Goal: Information Seeking & Learning: Find specific page/section

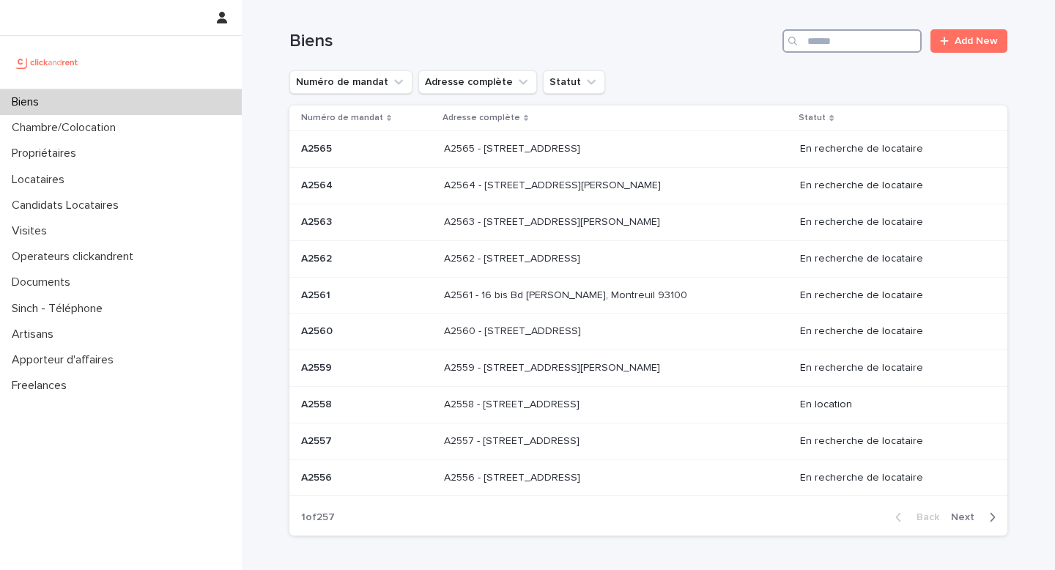
click at [867, 36] on input "Search" at bounding box center [851, 40] width 139 height 23
paste input "*****"
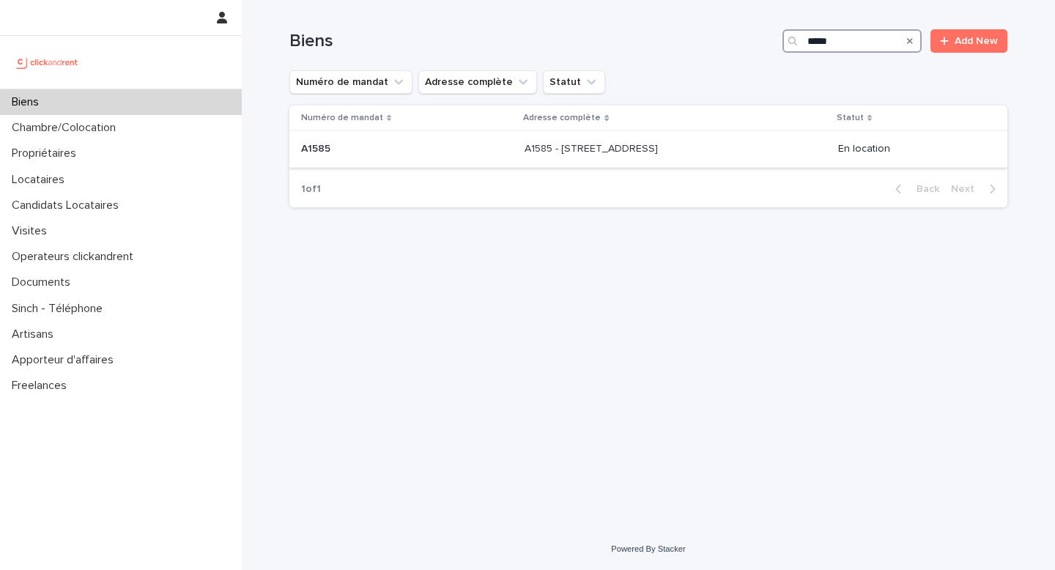
type input "*****"
click at [697, 163] on td "A1585 - [STREET_ADDRESS][GEOGRAPHIC_DATA][STREET_ADDRESS]" at bounding box center [675, 149] width 313 height 37
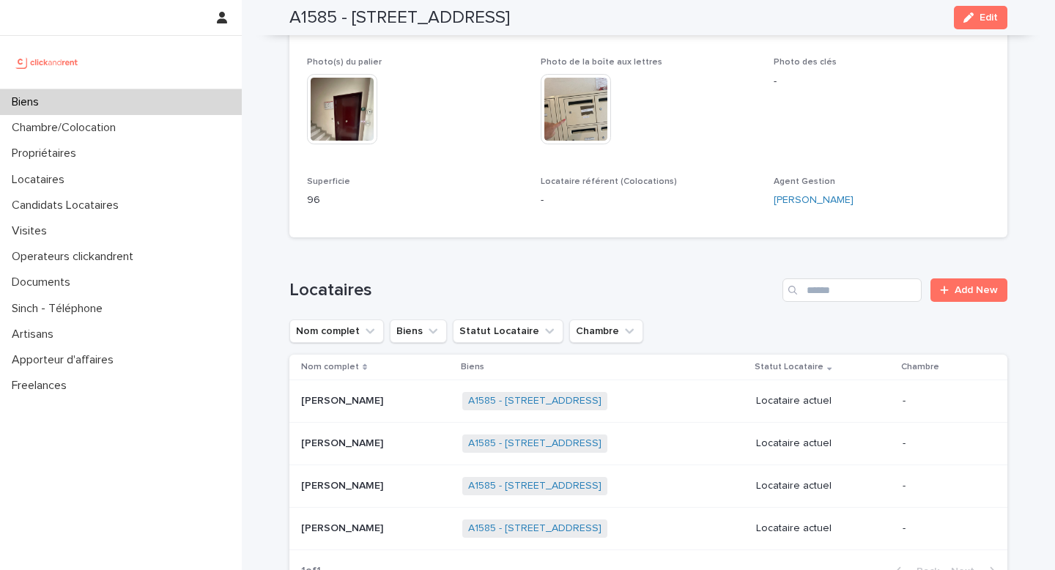
scroll to position [785, 0]
click at [405, 394] on p at bounding box center [375, 400] width 149 height 12
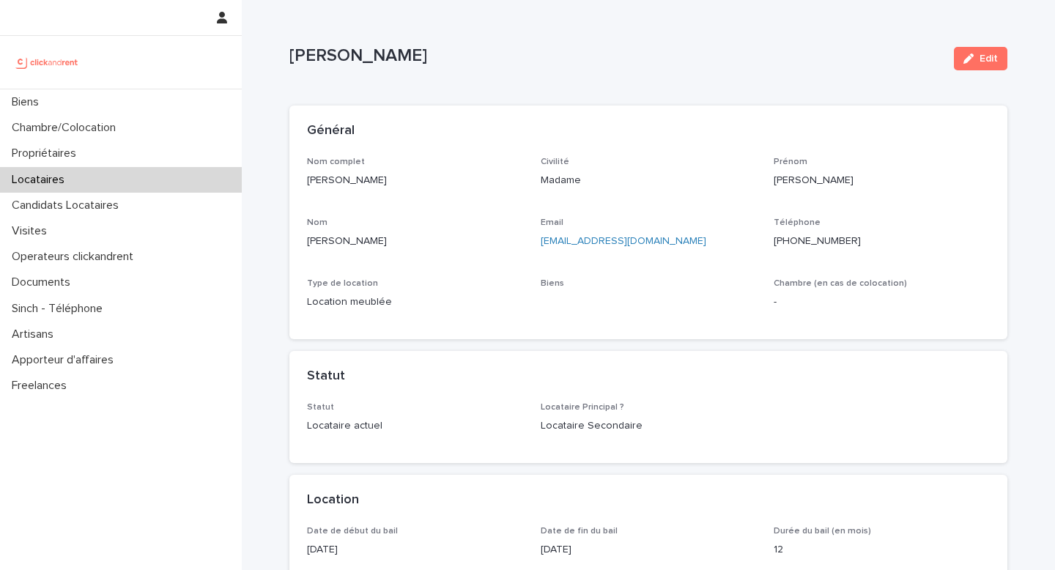
click at [354, 176] on p "[PERSON_NAME]" at bounding box center [415, 180] width 216 height 15
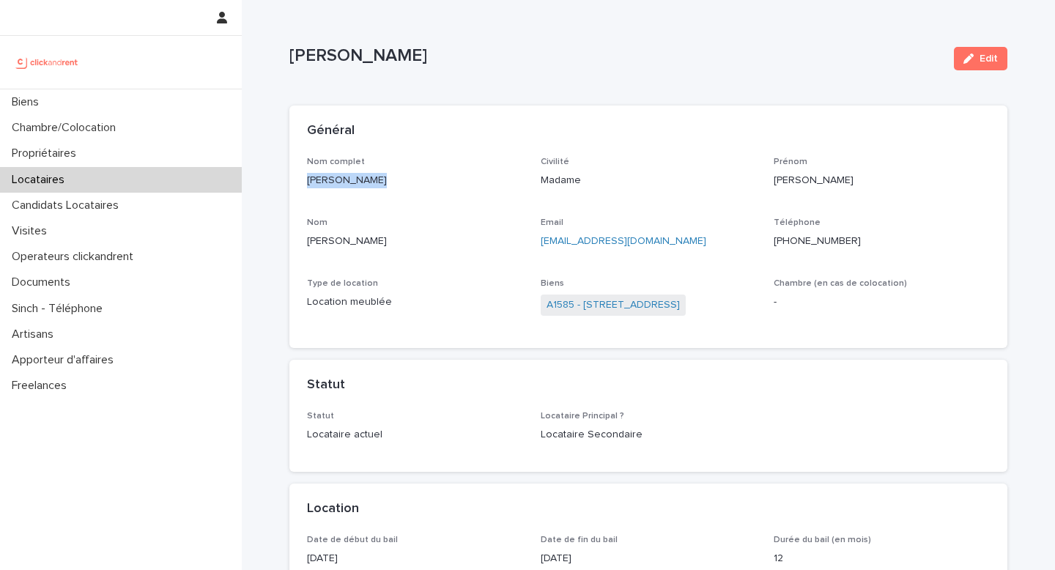
copy p "[PERSON_NAME]"
click at [614, 301] on link "A1585 - [STREET_ADDRESS]" at bounding box center [612, 304] width 133 height 15
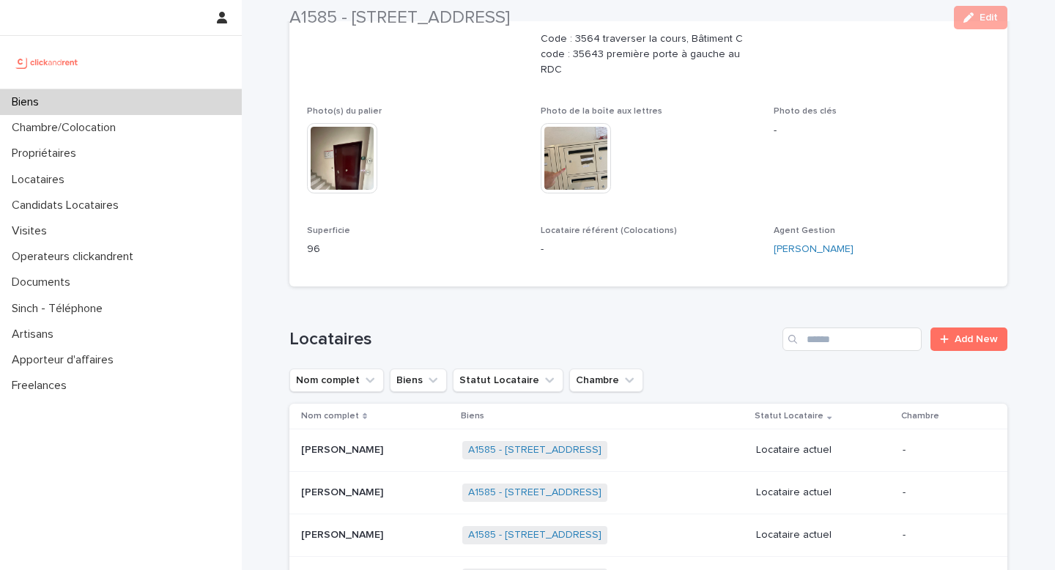
scroll to position [742, 0]
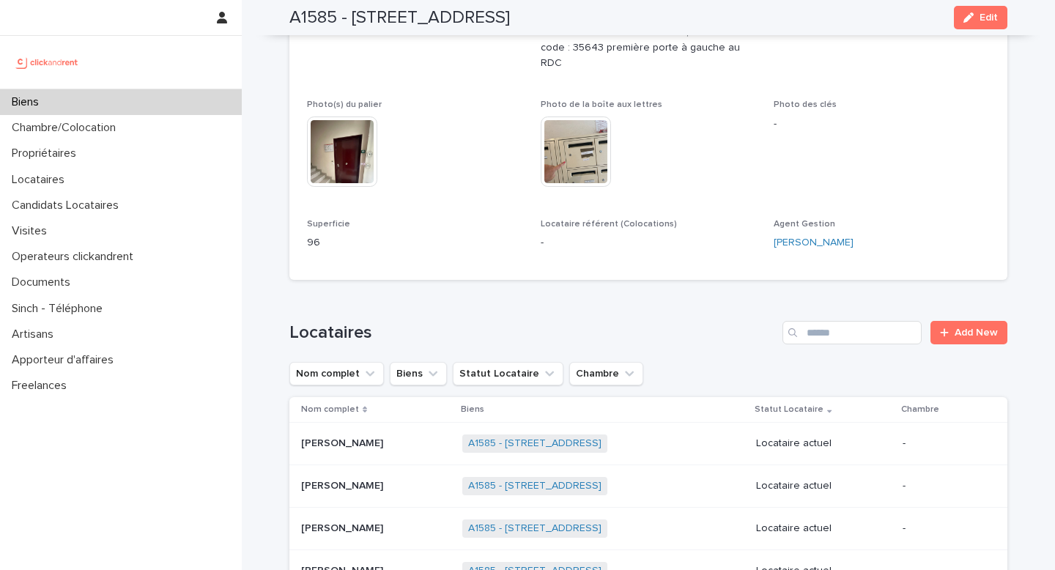
click at [383, 437] on p at bounding box center [375, 443] width 149 height 12
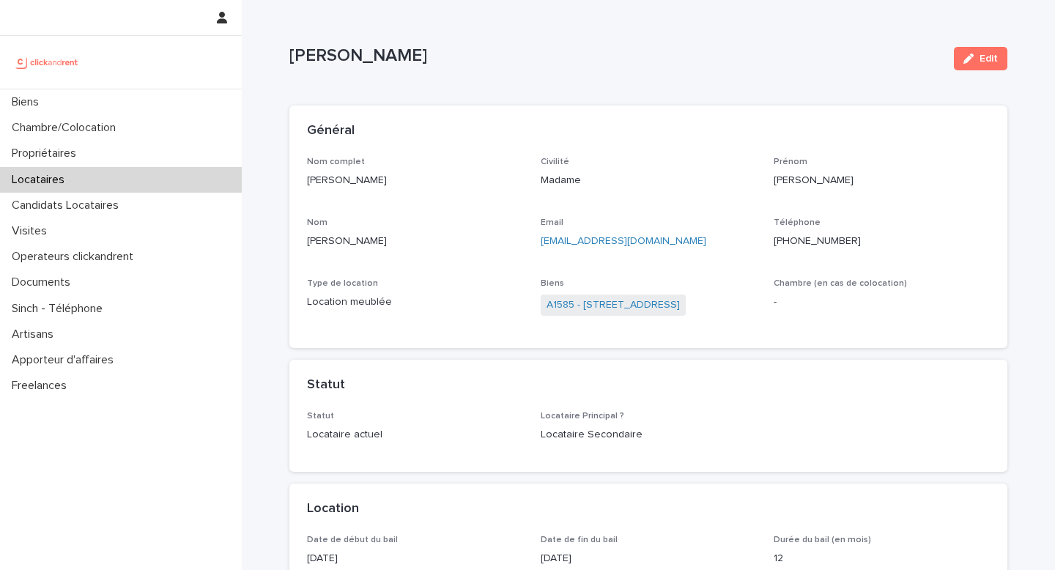
click at [804, 243] on ringoverc2c-number-84e06f14122c "[PHONE_NUMBER]" at bounding box center [816, 241] width 87 height 10
click at [575, 305] on link "A1585 - [STREET_ADDRESS]" at bounding box center [612, 304] width 133 height 15
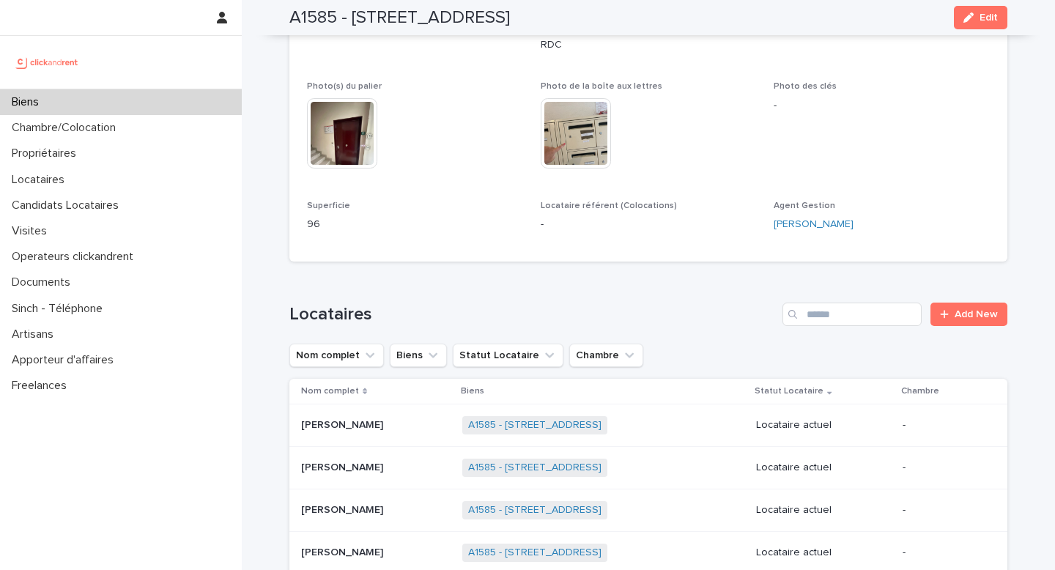
scroll to position [761, 0]
click at [685, 446] on td "A1585 - [STREET_ADDRESS] + 0" at bounding box center [603, 467] width 294 height 42
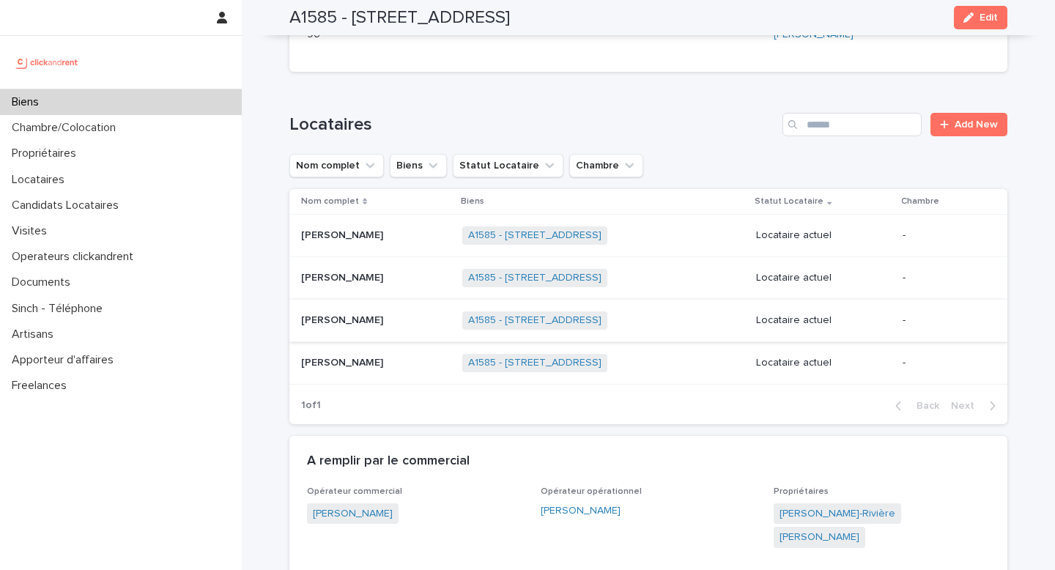
scroll to position [957, 0]
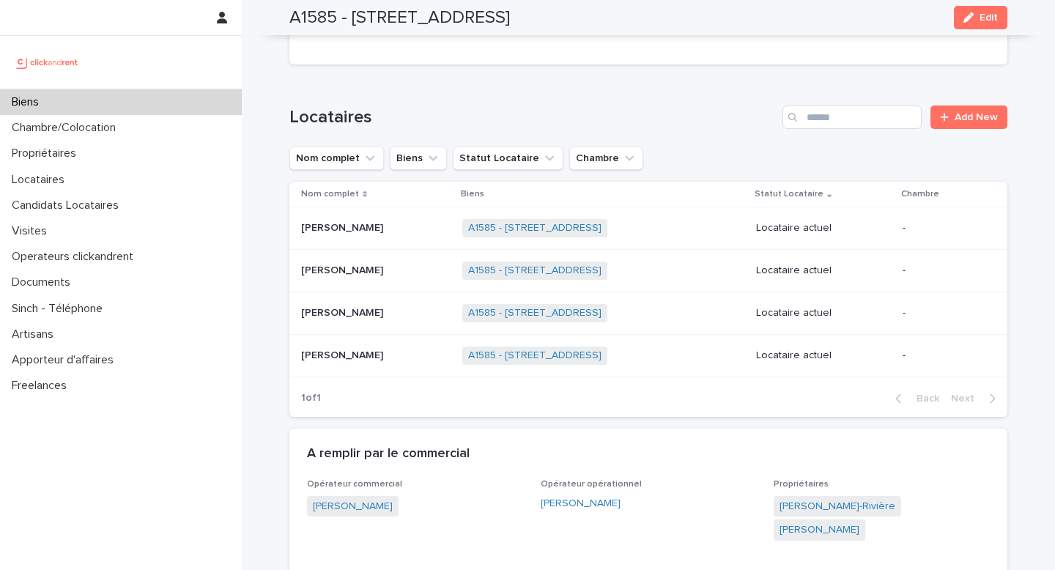
click at [396, 264] on p at bounding box center [375, 270] width 149 height 12
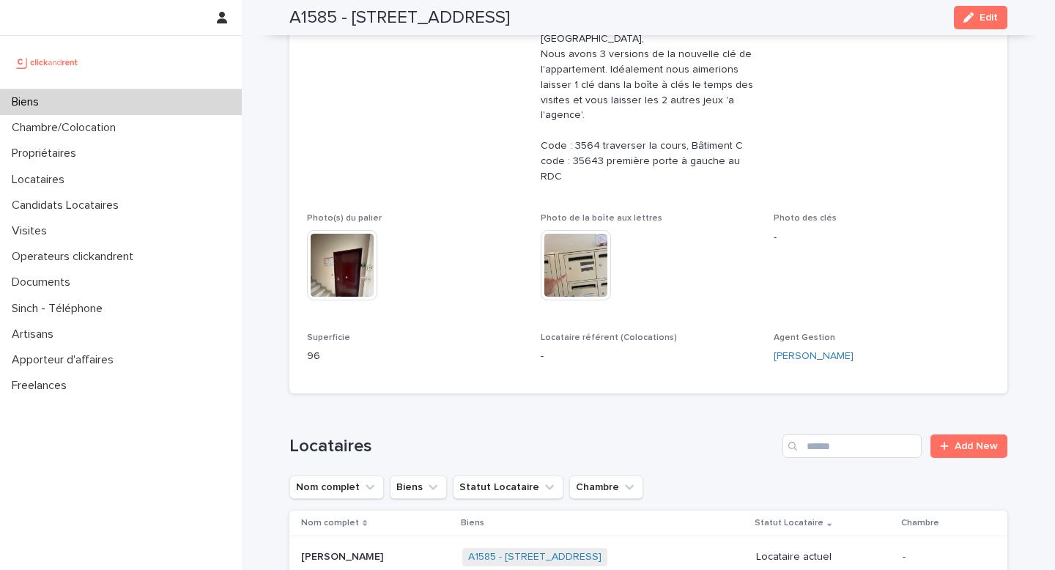
scroll to position [754, 0]
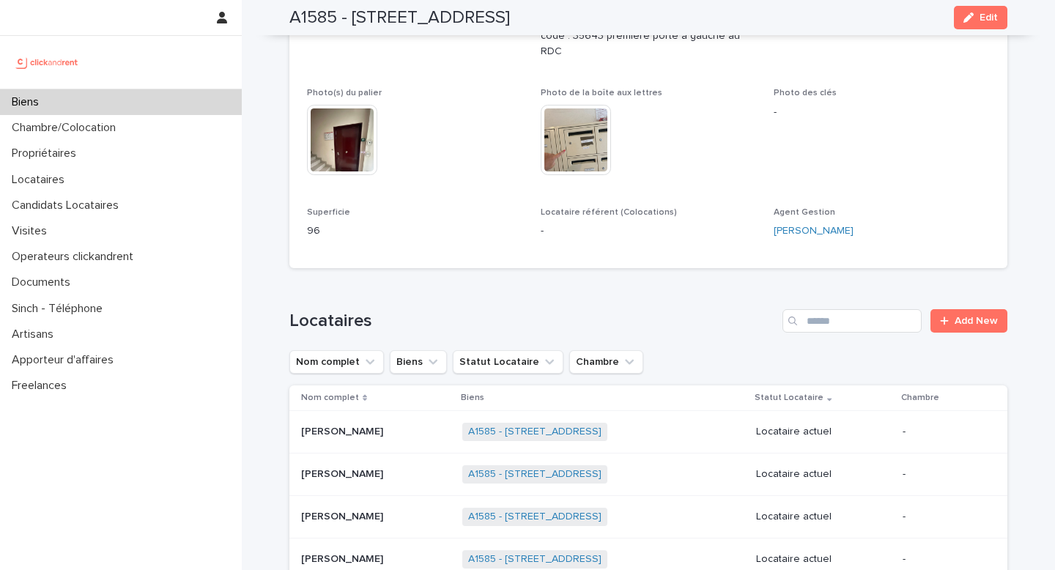
click at [355, 280] on div "Loading... Saving… Locataires Add New Nom complet Biens Statut Locataire Chambr…" at bounding box center [648, 456] width 718 height 352
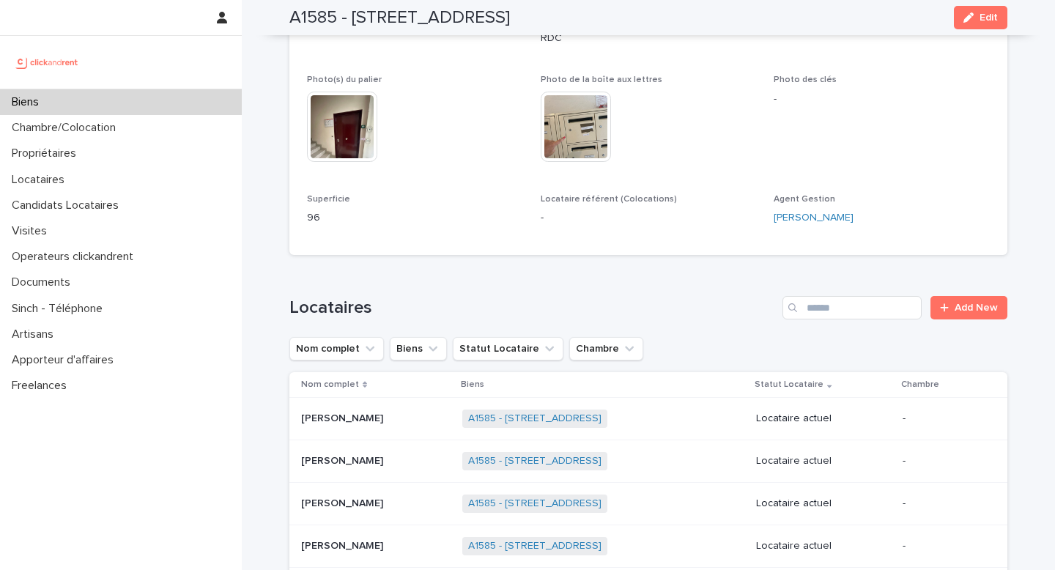
scroll to position [771, 0]
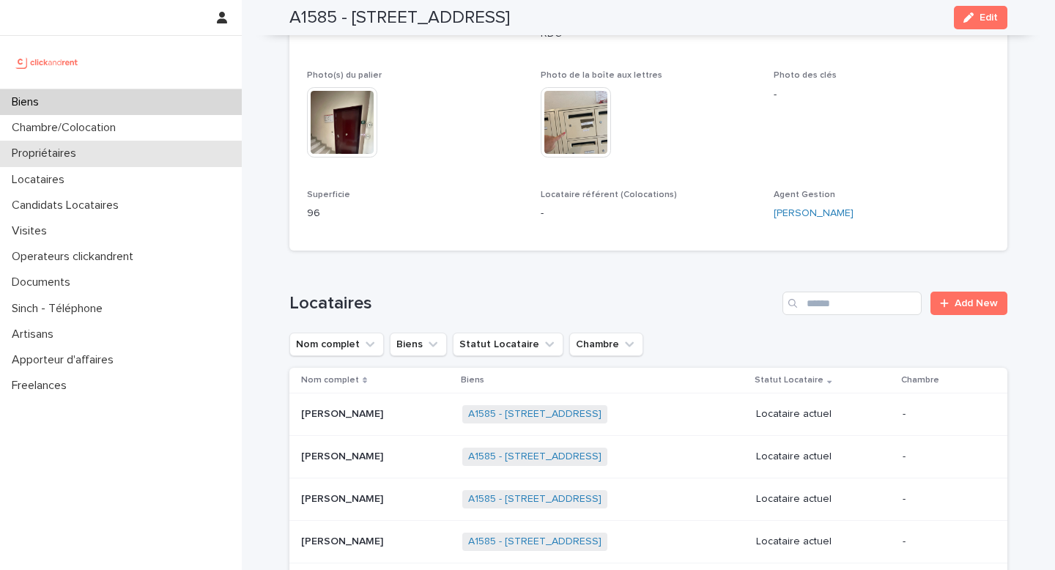
click at [73, 154] on p "Propriétaires" at bounding box center [47, 153] width 82 height 14
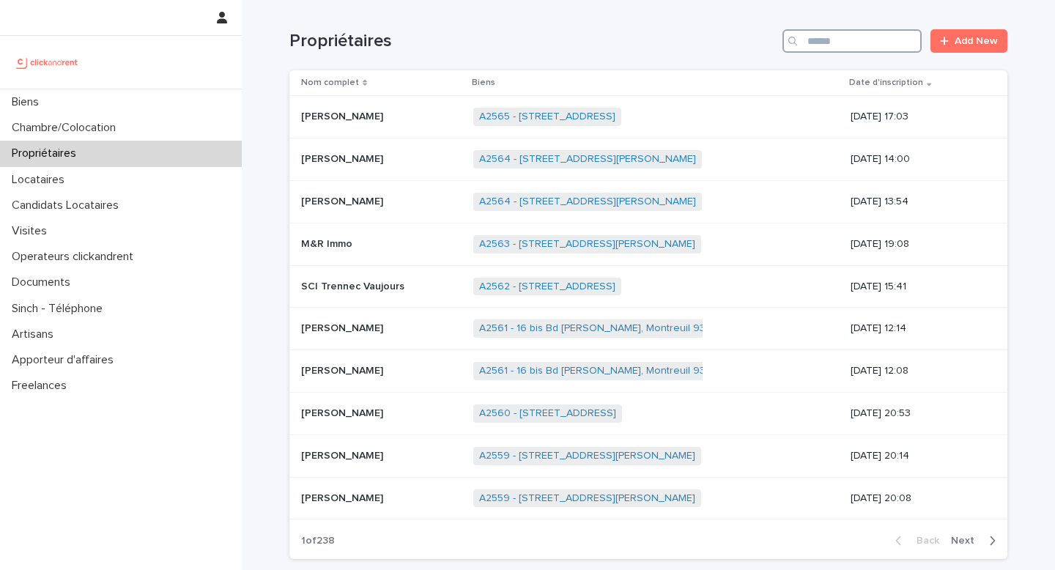
click at [833, 51] on input "Search" at bounding box center [851, 40] width 139 height 23
paste input "**********"
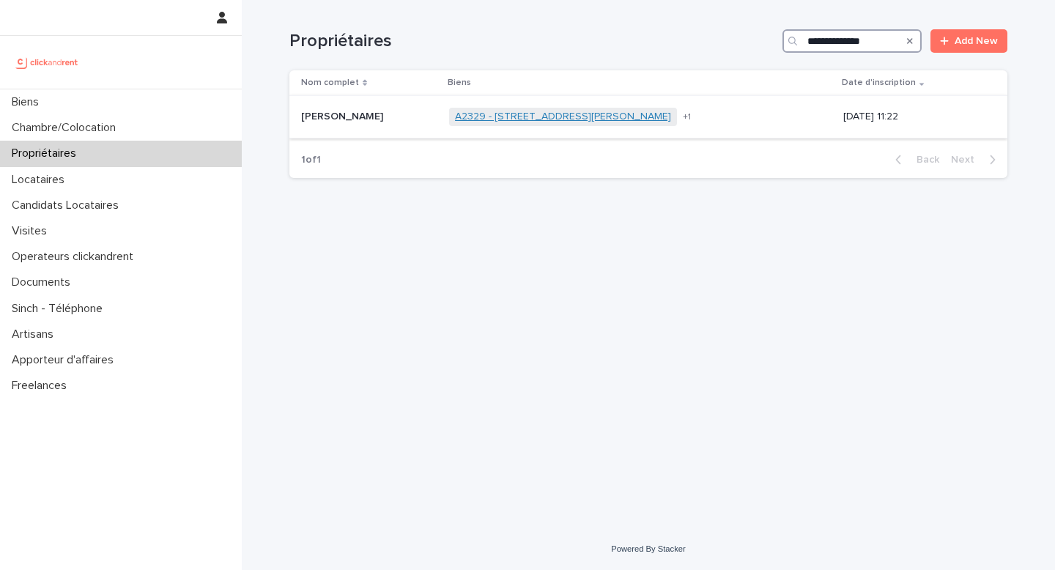
type input "**********"
click at [610, 117] on link "A2329 - [STREET_ADDRESS][PERSON_NAME]" at bounding box center [563, 117] width 216 height 12
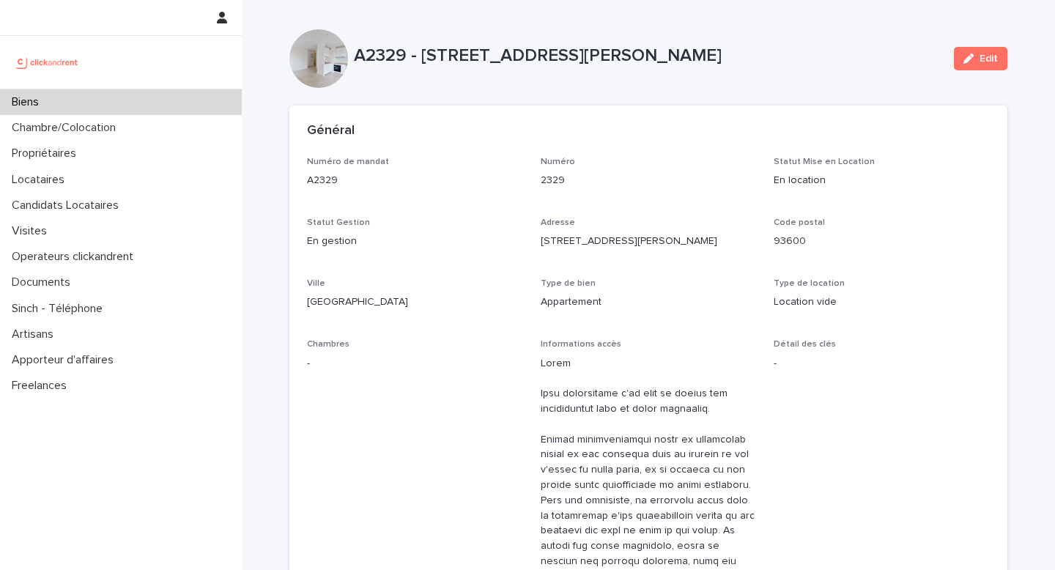
click at [369, 44] on div "A2329 - [STREET_ADDRESS][PERSON_NAME]" at bounding box center [648, 54] width 588 height 24
copy p "A2329"
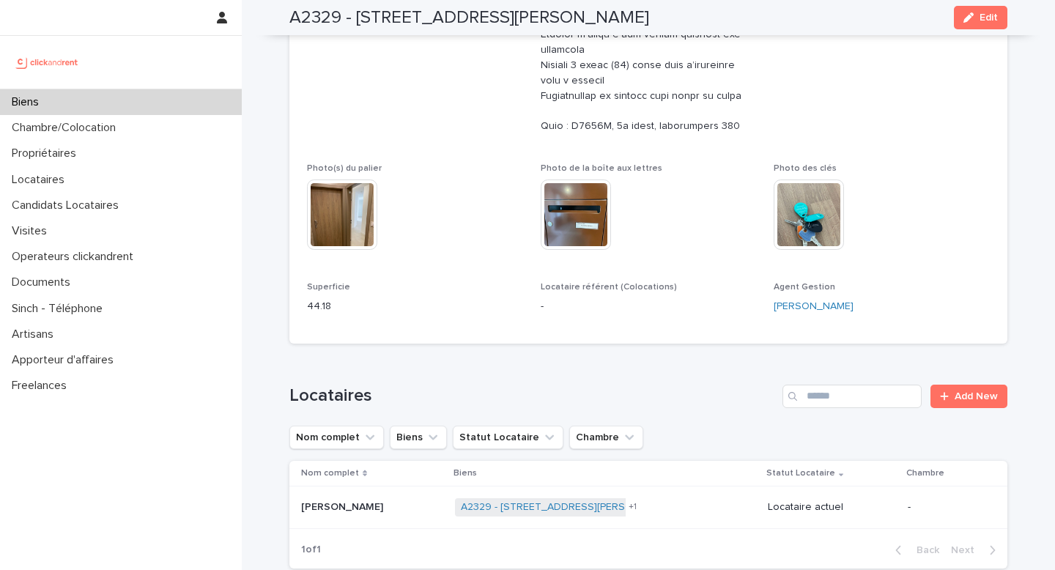
scroll to position [902, 0]
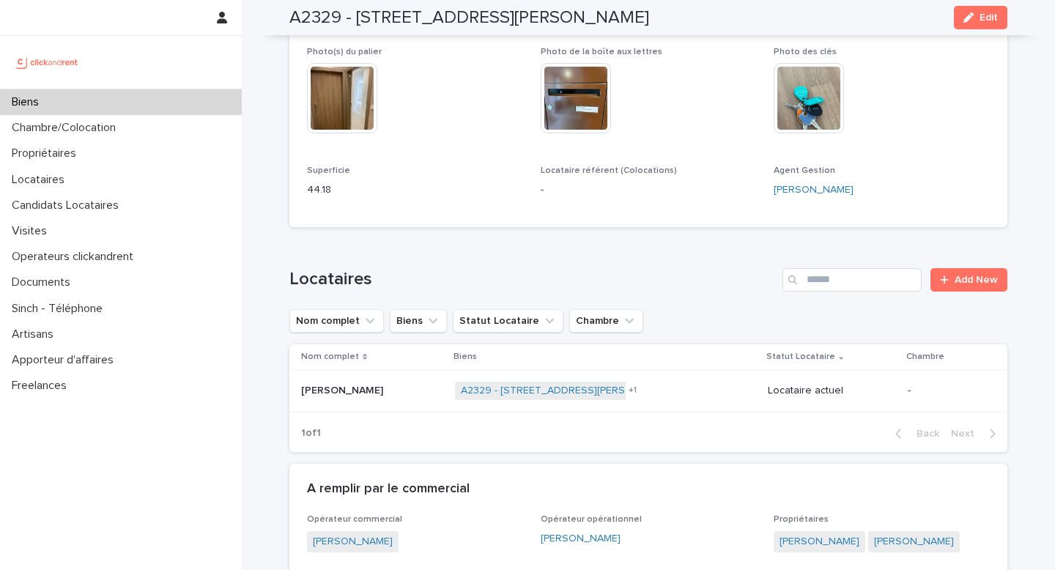
click at [164, 100] on div "Biens" at bounding box center [121, 102] width 242 height 26
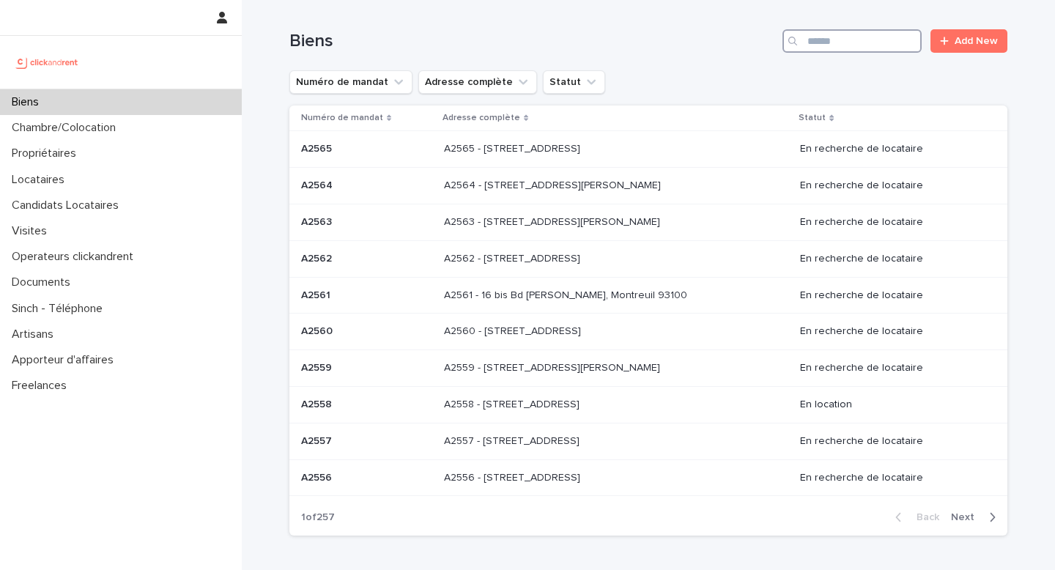
click at [886, 34] on input "Search" at bounding box center [851, 40] width 139 height 23
paste input "*****"
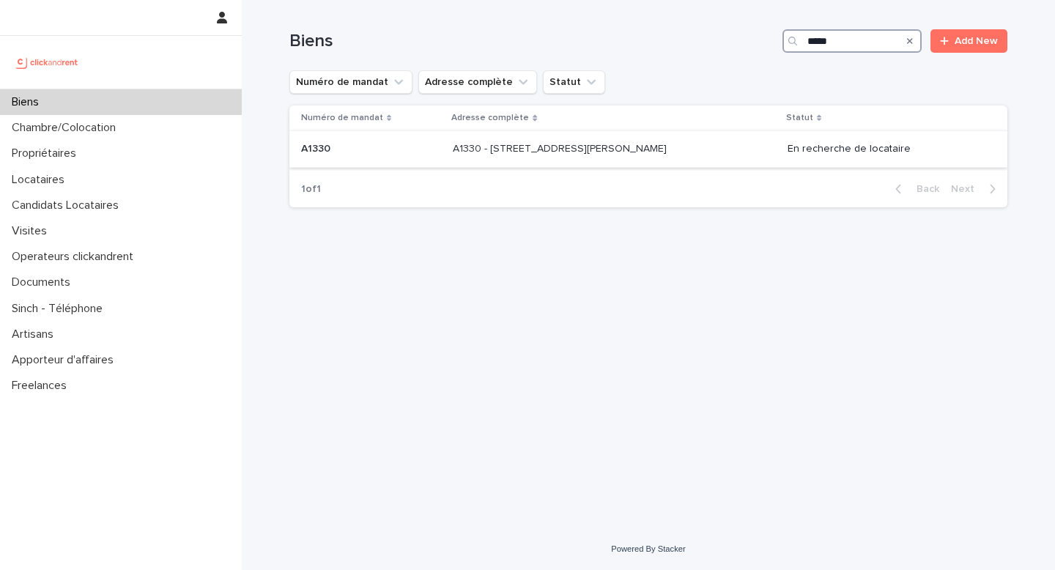
type input "*****"
click at [709, 158] on div "A1330 - [STREET_ADDRESS][PERSON_NAME] - [STREET_ADDRESS][PERSON_NAME]" at bounding box center [614, 149] width 322 height 24
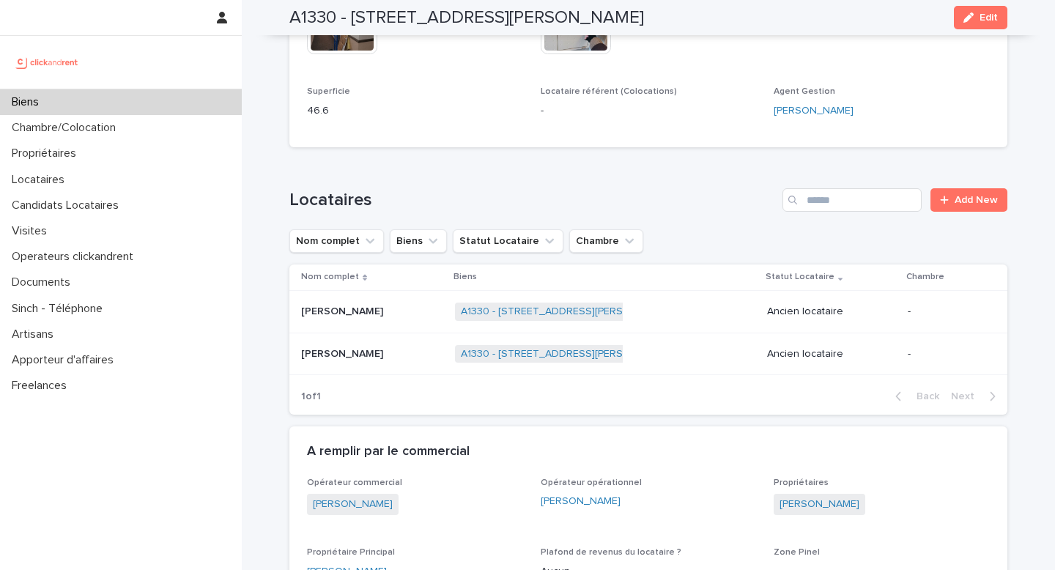
scroll to position [767, 0]
click at [329, 9] on h2 "A1330 - [STREET_ADDRESS][PERSON_NAME]" at bounding box center [466, 17] width 354 height 21
copy h2 "A1330"
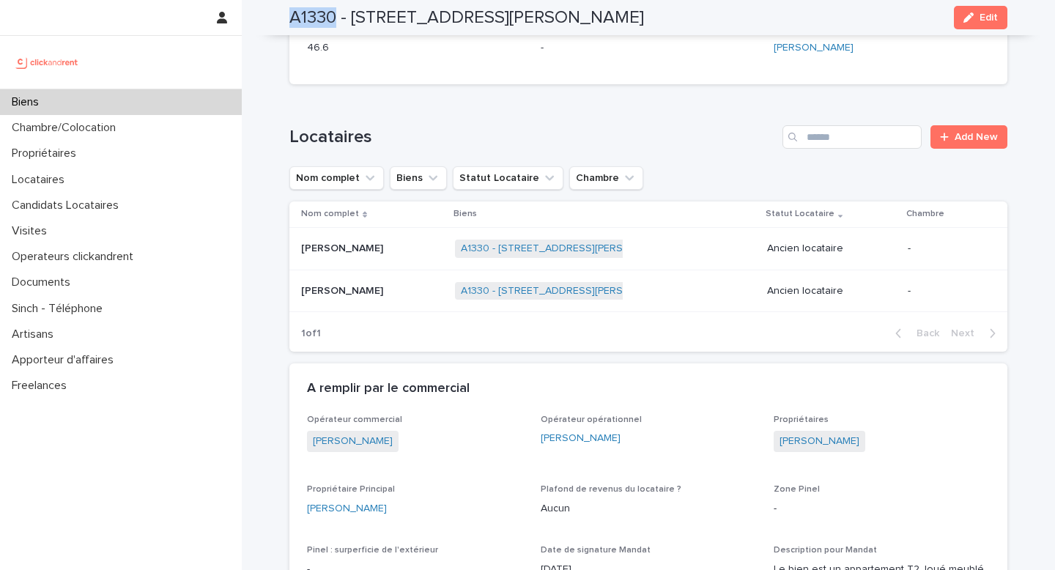
click at [152, 108] on div "Biens" at bounding box center [121, 102] width 242 height 26
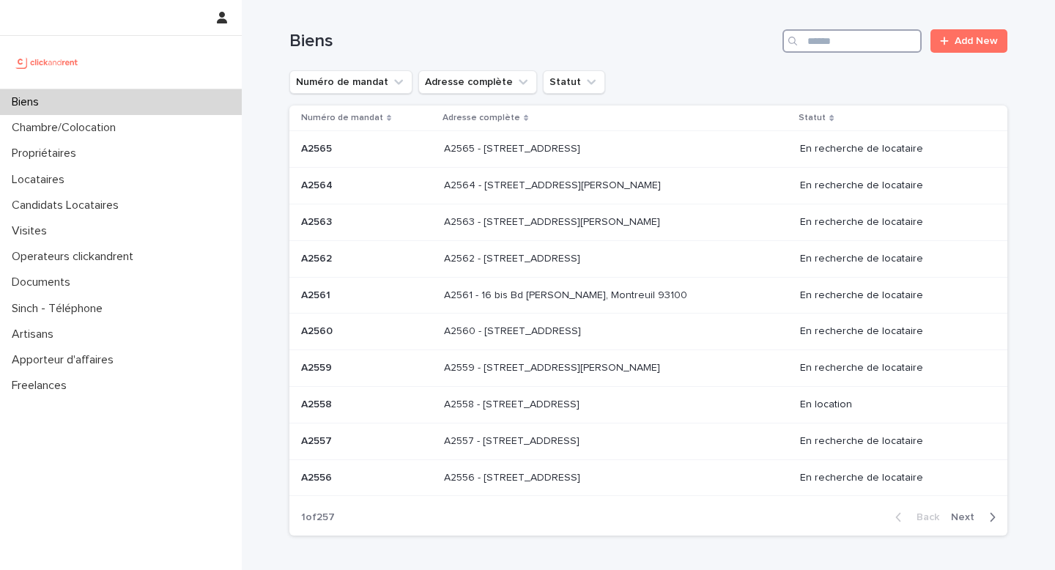
click at [869, 46] on input "Search" at bounding box center [851, 40] width 139 height 23
paste input "*****"
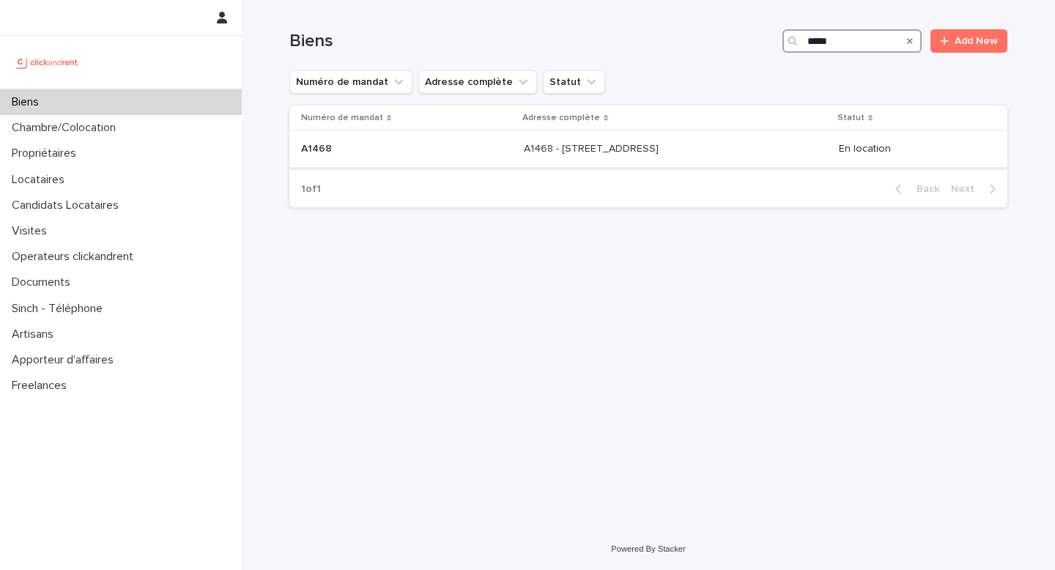
type input "*****"
click at [535, 159] on div "A1468 - [GEOGRAPHIC_DATA], [GEOGRAPHIC_DATA] 95370 A1468 - [STREET_ADDRESS]" at bounding box center [675, 149] width 303 height 24
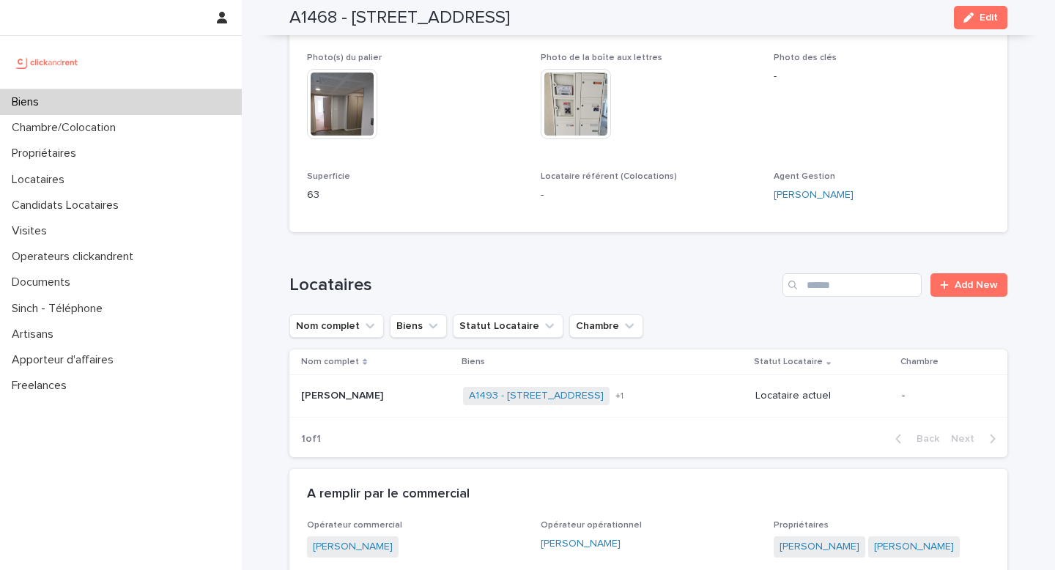
scroll to position [565, 0]
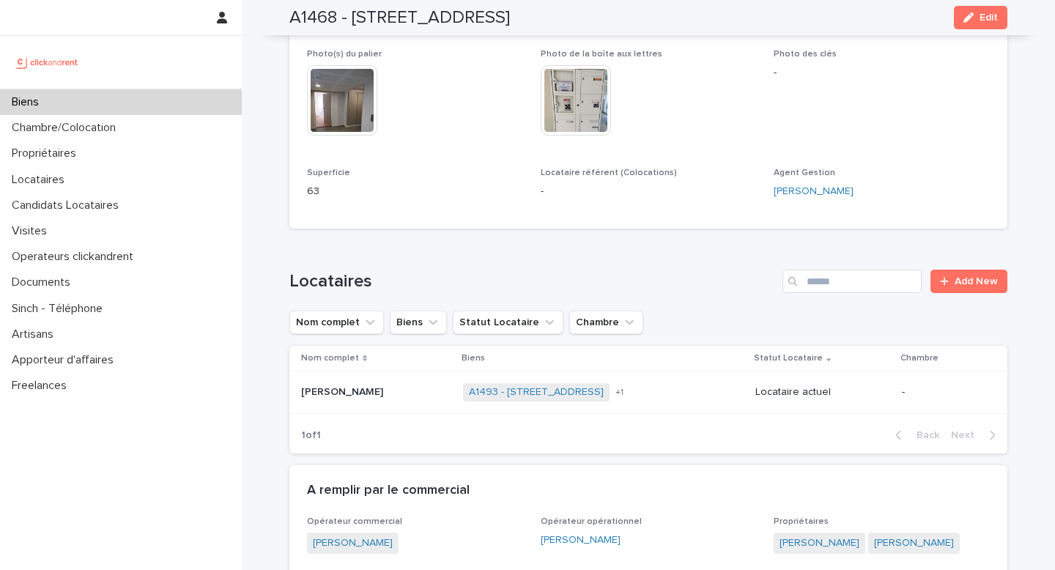
click at [404, 398] on p at bounding box center [376, 392] width 150 height 12
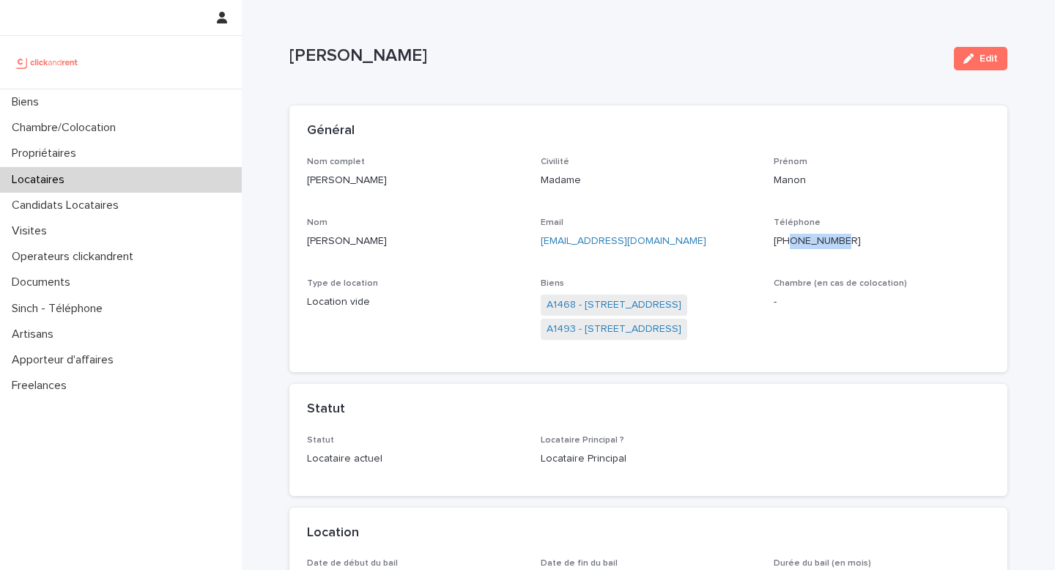
drag, startPoint x: 852, startPoint y: 241, endPoint x: 803, endPoint y: 242, distance: 48.3
click at [803, 242] on p "[PHONE_NUMBER]" at bounding box center [881, 241] width 216 height 15
drag, startPoint x: 863, startPoint y: 241, endPoint x: 805, endPoint y: 242, distance: 57.9
click at [805, 242] on p "[PHONE_NUMBER]" at bounding box center [881, 241] width 216 height 15
copy ringoverc2c-number-84e06f14122c "659808411"
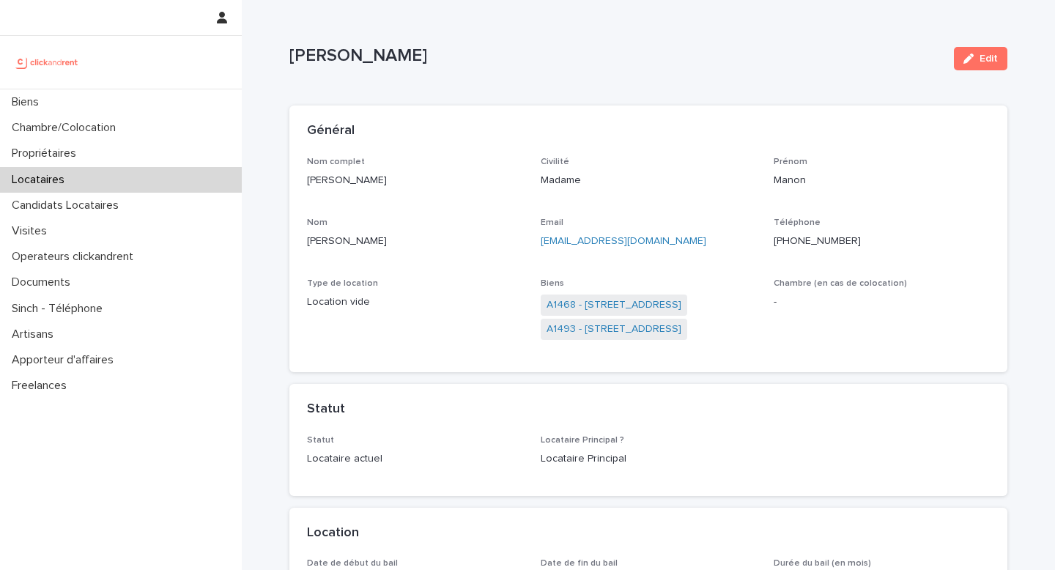
click at [377, 176] on p "[PERSON_NAME]" at bounding box center [415, 180] width 216 height 15
copy p "[PERSON_NAME]"
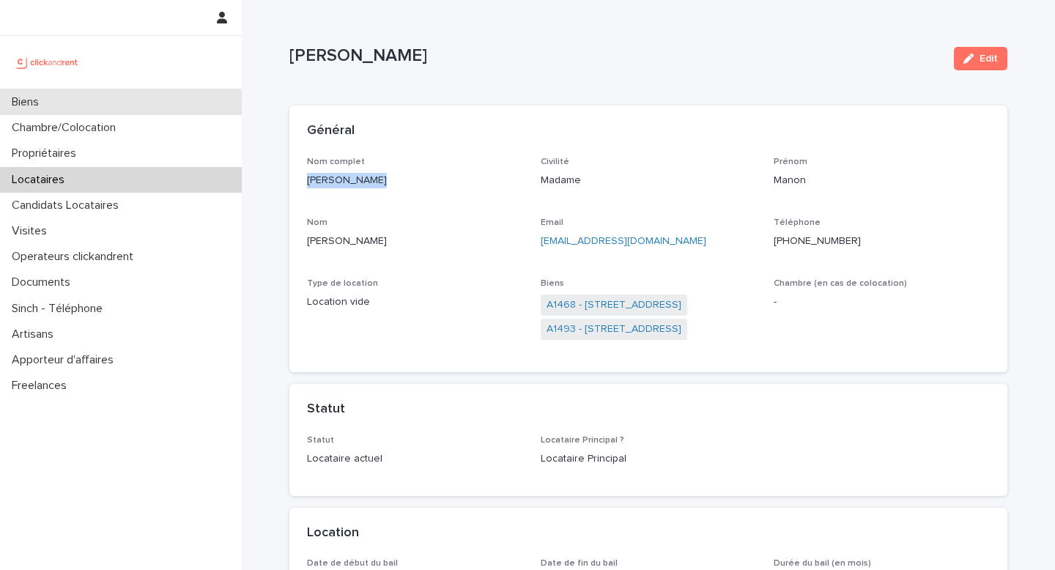
click at [169, 99] on div "Biens" at bounding box center [121, 102] width 242 height 26
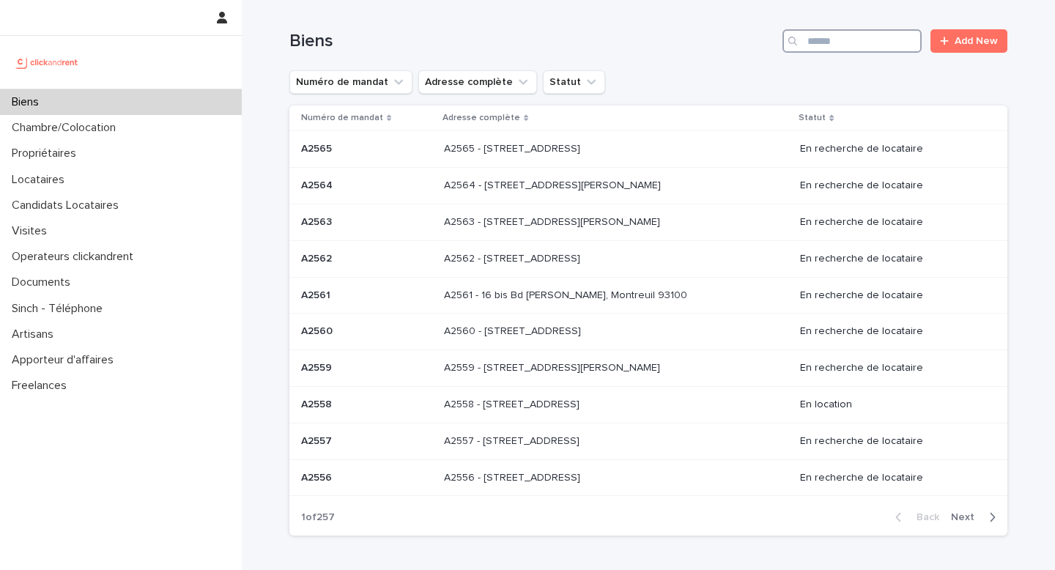
click at [910, 40] on input "Search" at bounding box center [851, 40] width 139 height 23
paste input "*****"
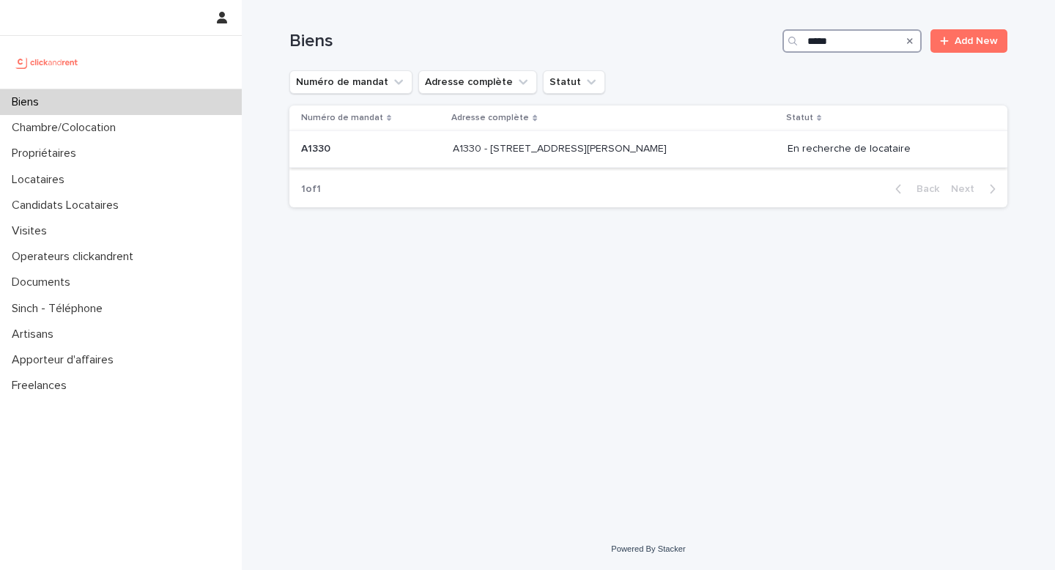
type input "*****"
click at [688, 149] on div "A1330 - [STREET_ADDRESS][PERSON_NAME] - [STREET_ADDRESS][PERSON_NAME]" at bounding box center [614, 149] width 322 height 24
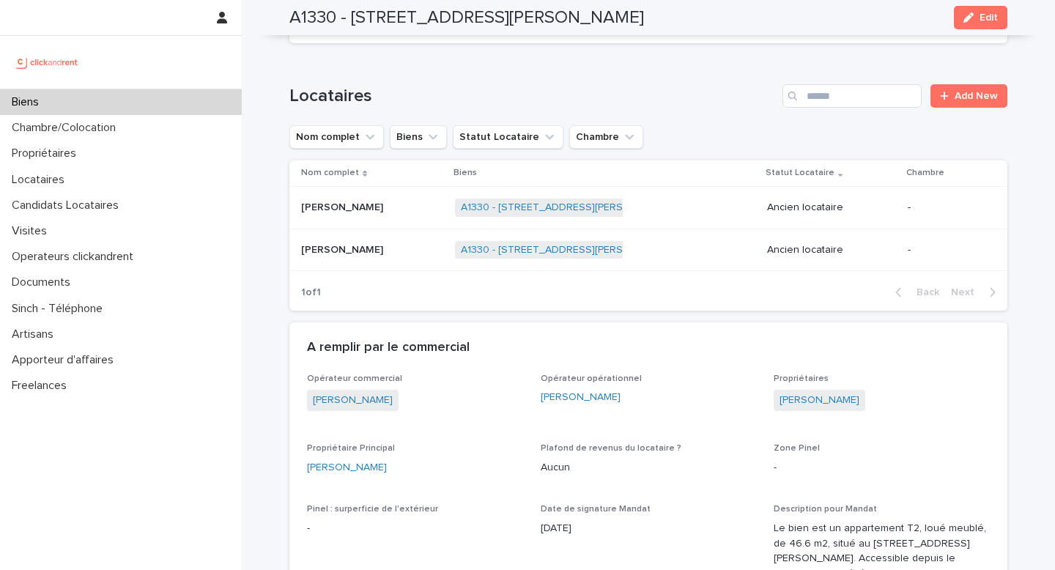
scroll to position [928, 0]
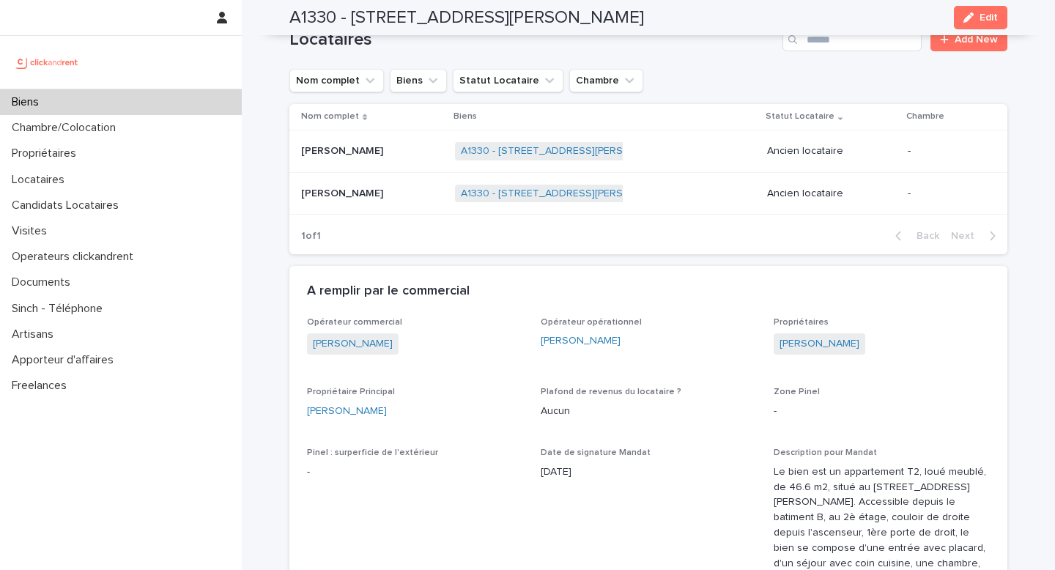
click at [393, 146] on div "[PERSON_NAME] [PERSON_NAME]" at bounding box center [372, 151] width 142 height 24
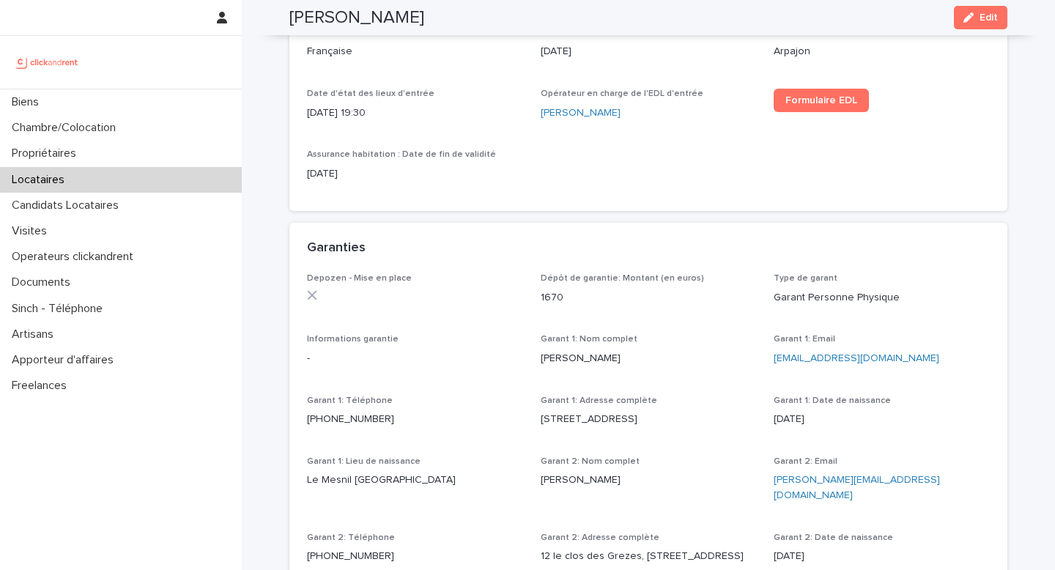
scroll to position [809, 0]
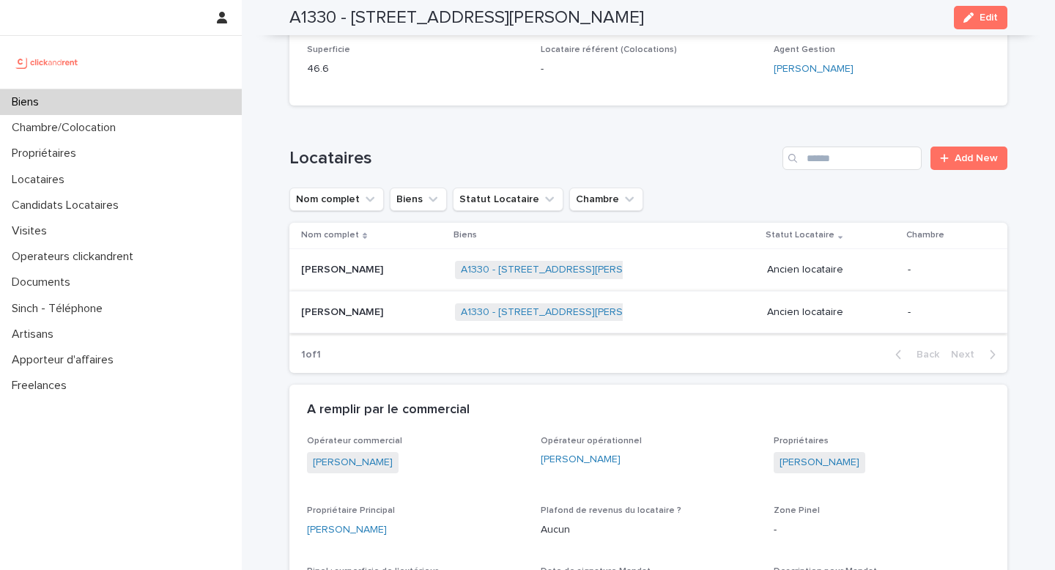
scroll to position [839, 0]
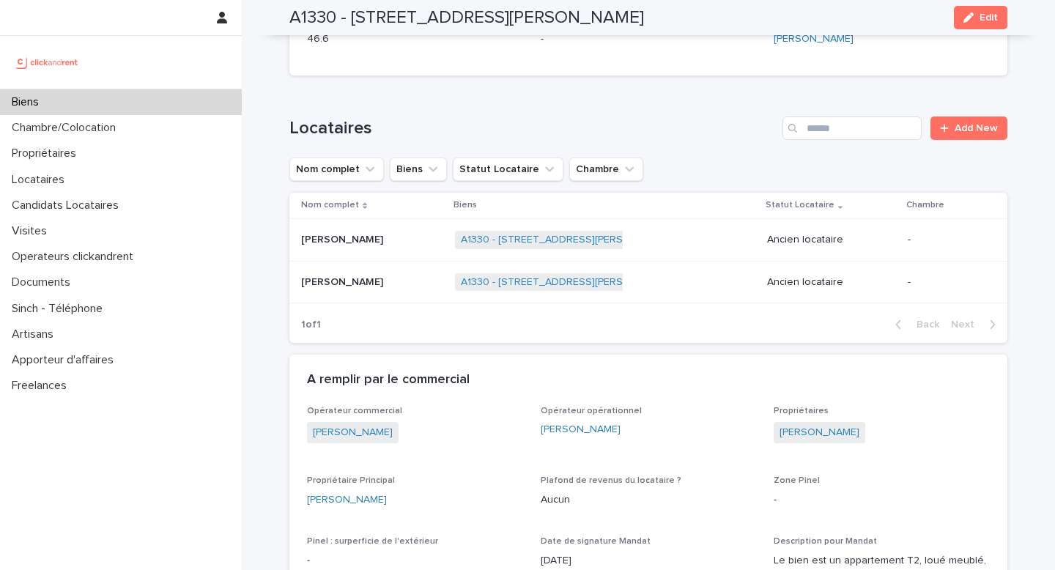
click at [652, 273] on div "A1330 - [STREET_ADDRESS][PERSON_NAME] + 0" at bounding box center [605, 282] width 300 height 30
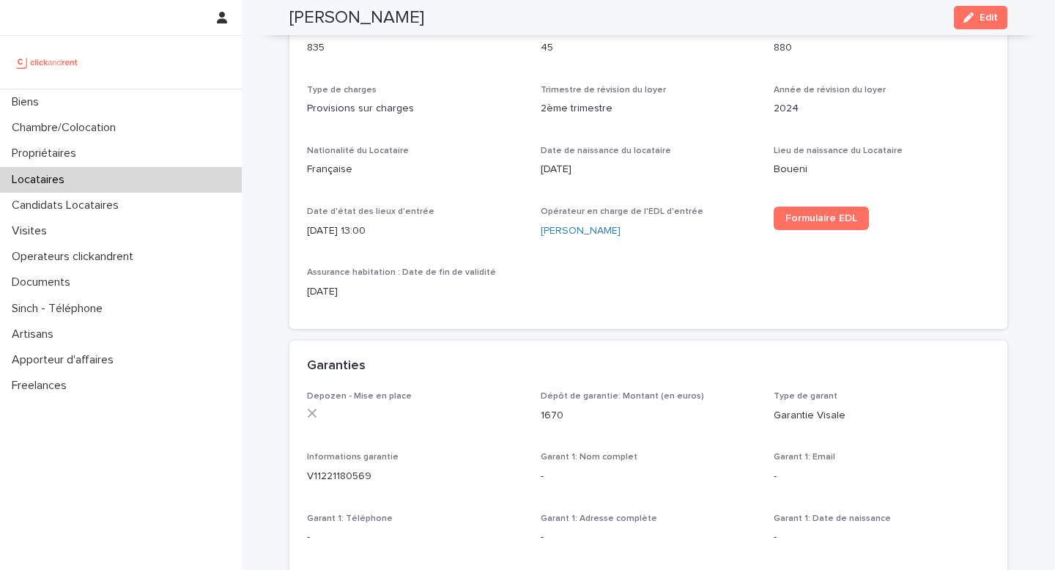
scroll to position [935, 0]
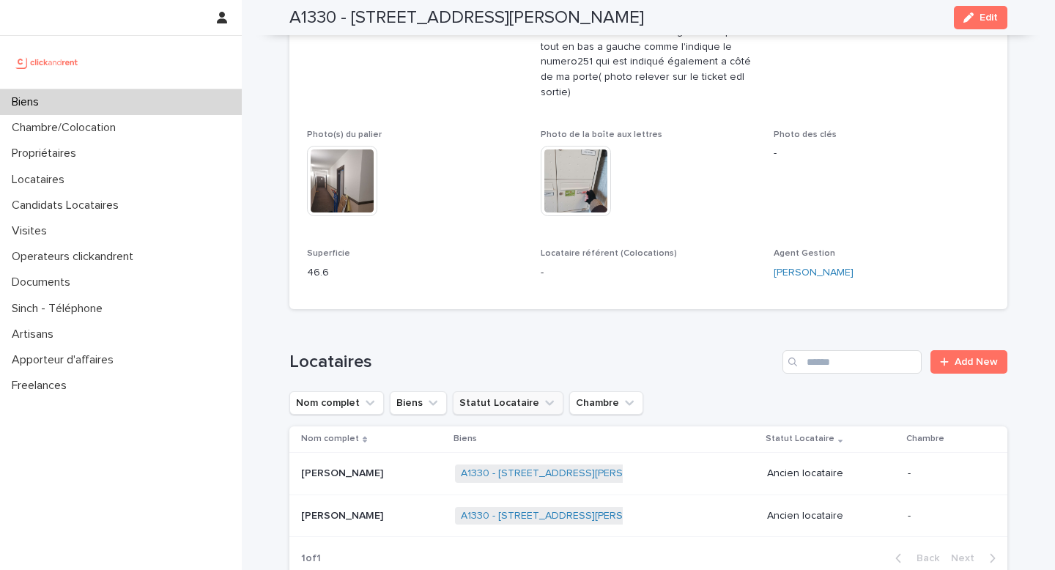
scroll to position [706, 0]
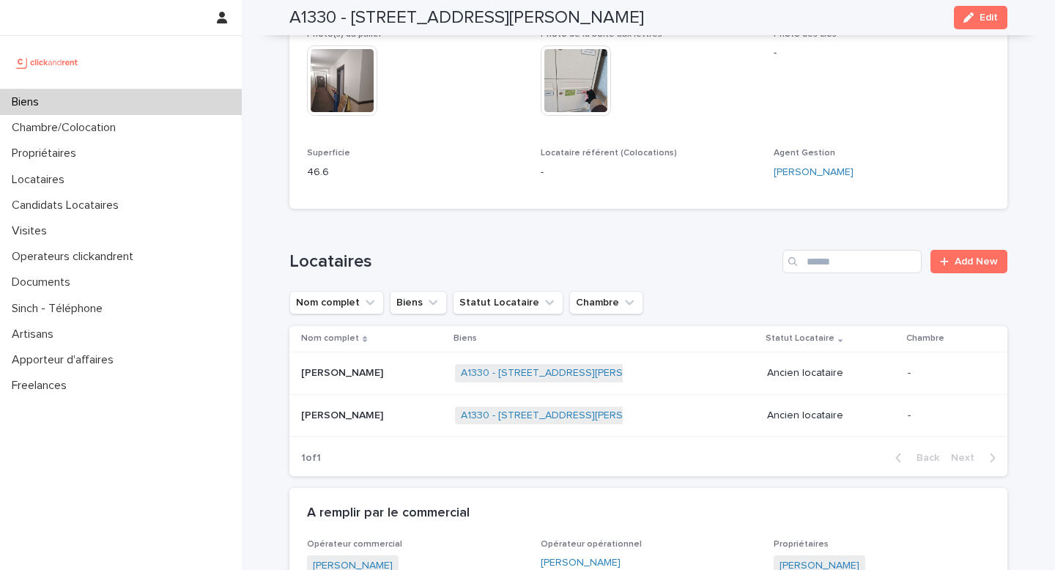
click at [642, 360] on div "A1330 - [STREET_ADDRESS][PERSON_NAME] + 0" at bounding box center [605, 373] width 300 height 30
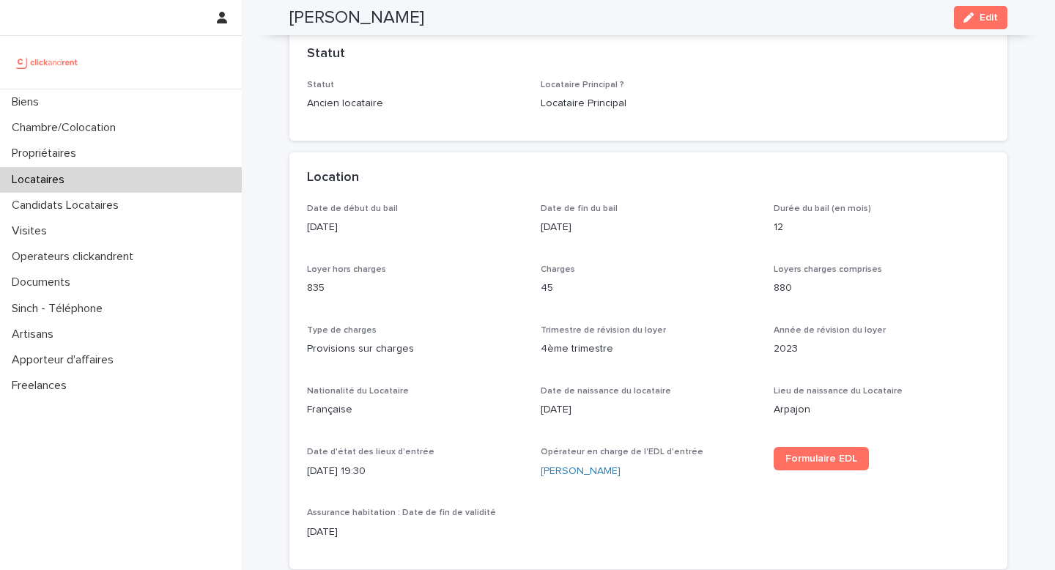
scroll to position [153, 0]
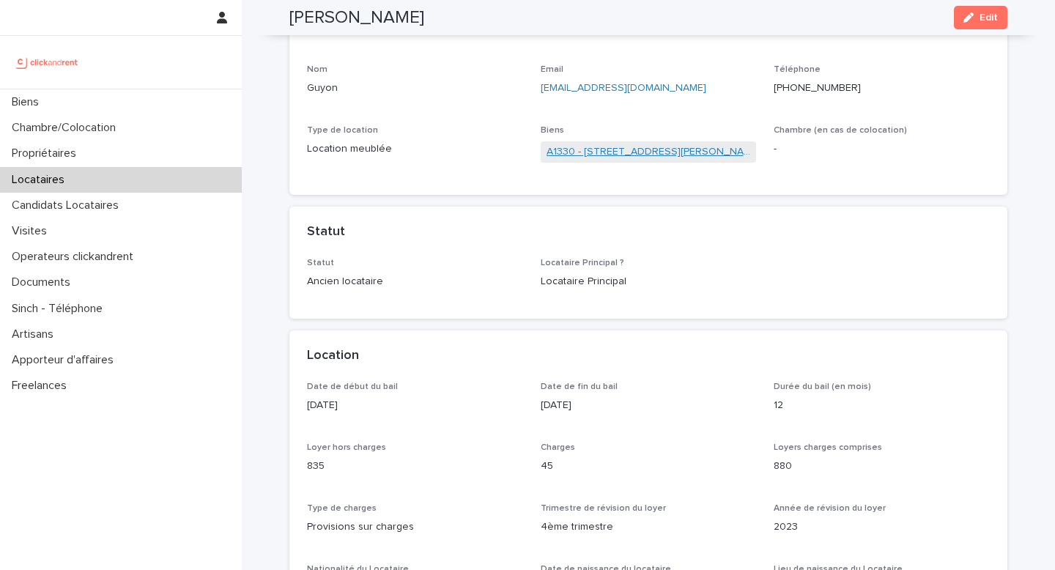
click at [608, 146] on link "A1330 - [STREET_ADDRESS][PERSON_NAME]" at bounding box center [648, 151] width 204 height 15
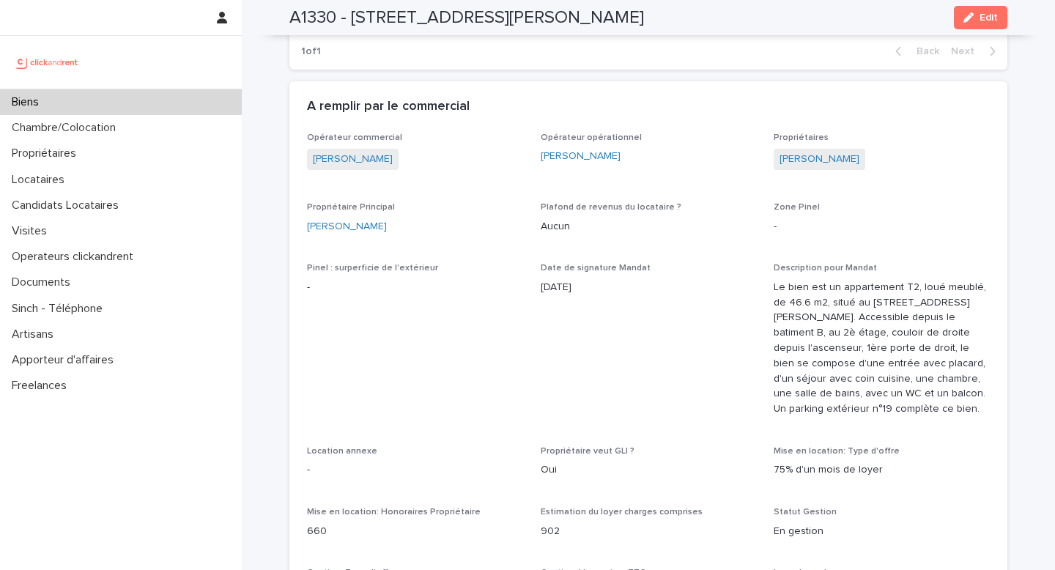
scroll to position [774, 0]
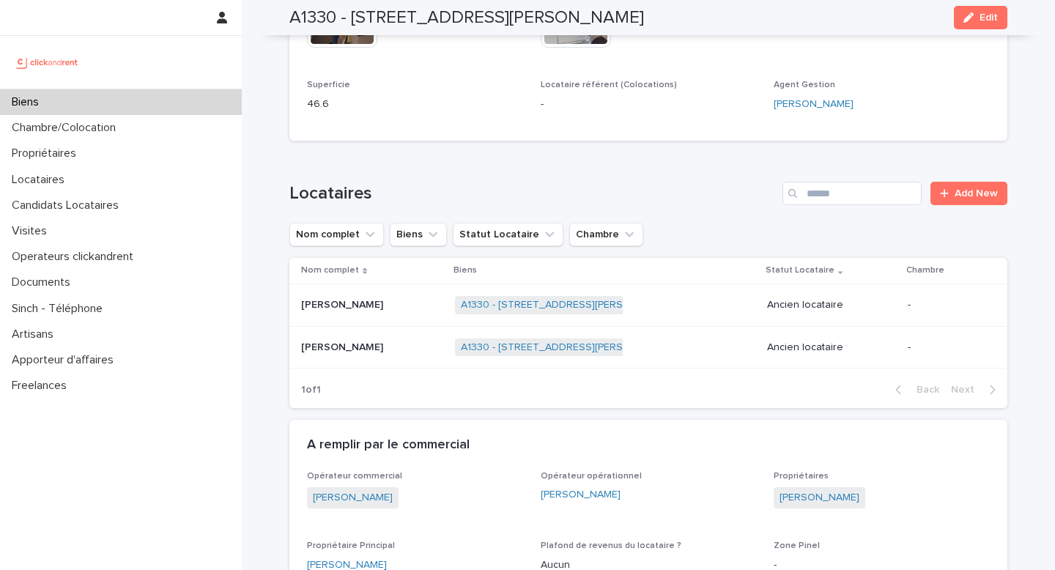
click at [699, 333] on div "A1330 - [STREET_ADDRESS][PERSON_NAME] + 0" at bounding box center [605, 348] width 300 height 30
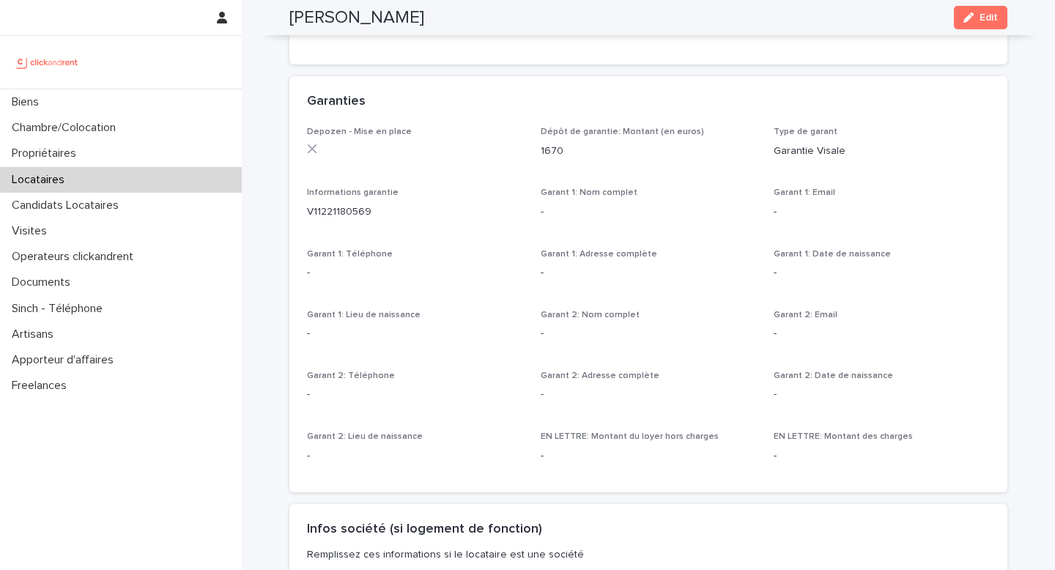
scroll to position [839, 0]
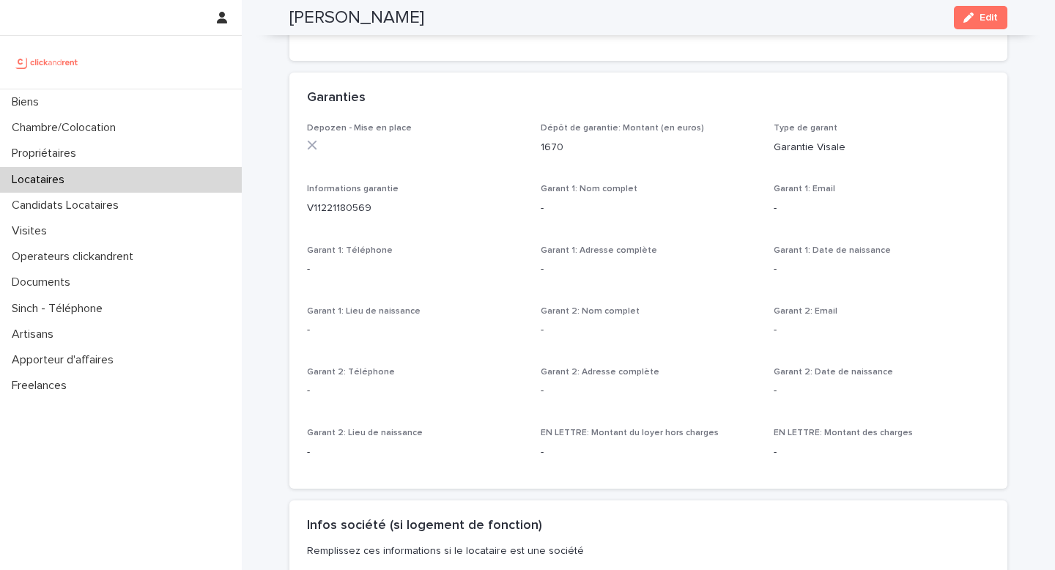
click at [568, 145] on p "1670" at bounding box center [649, 147] width 216 height 15
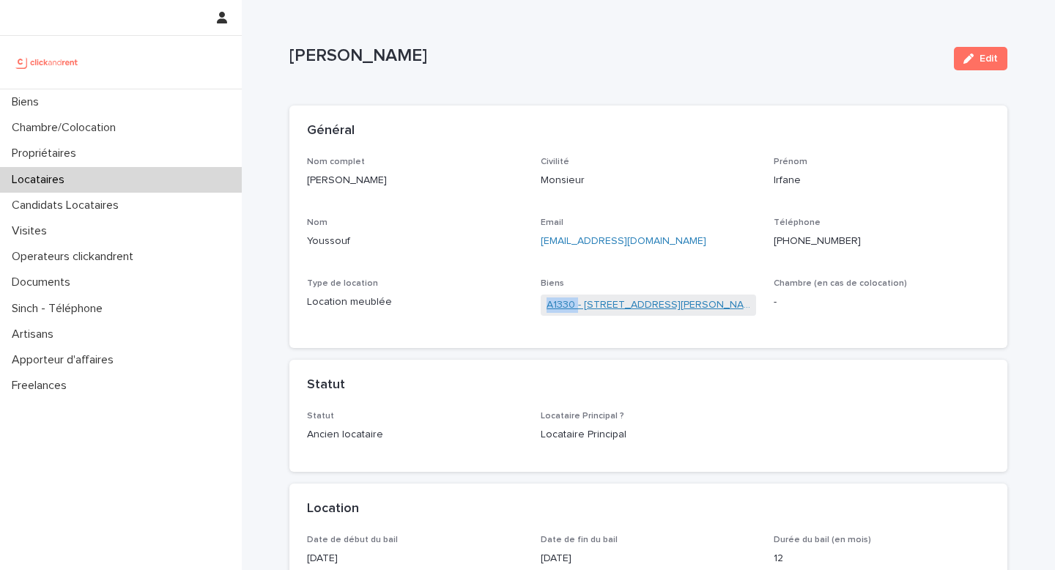
drag, startPoint x: 538, startPoint y: 306, endPoint x: 575, endPoint y: 305, distance: 36.6
click at [575, 305] on div "Nom complet [PERSON_NAME] Civilité Monsieur [PERSON_NAME] Email [EMAIL_ADDRESS]…" at bounding box center [648, 244] width 683 height 174
copy link "A1330"
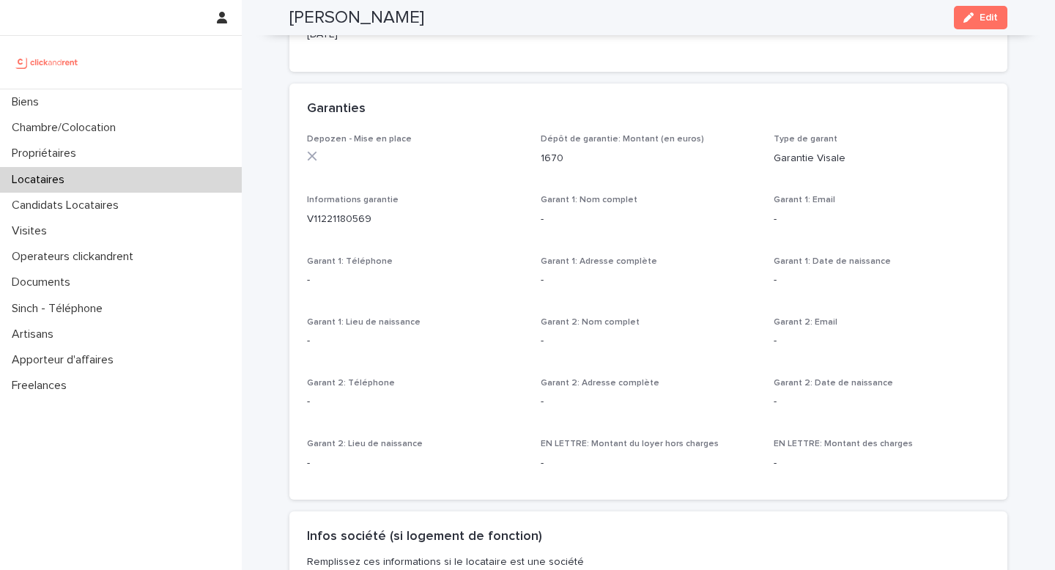
scroll to position [833, 0]
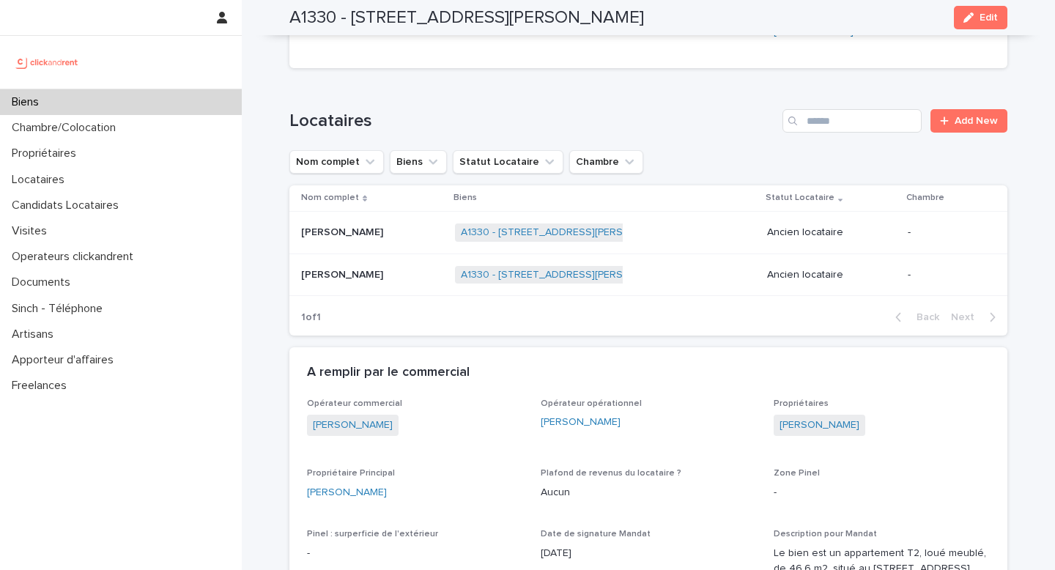
scroll to position [1014, 0]
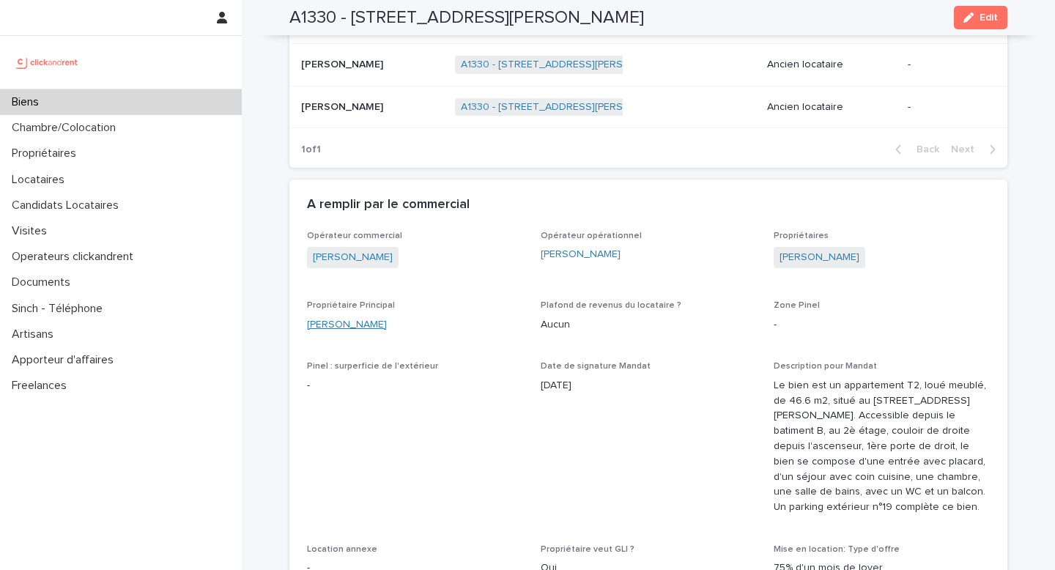
click at [364, 317] on link "[PERSON_NAME]" at bounding box center [347, 324] width 80 height 15
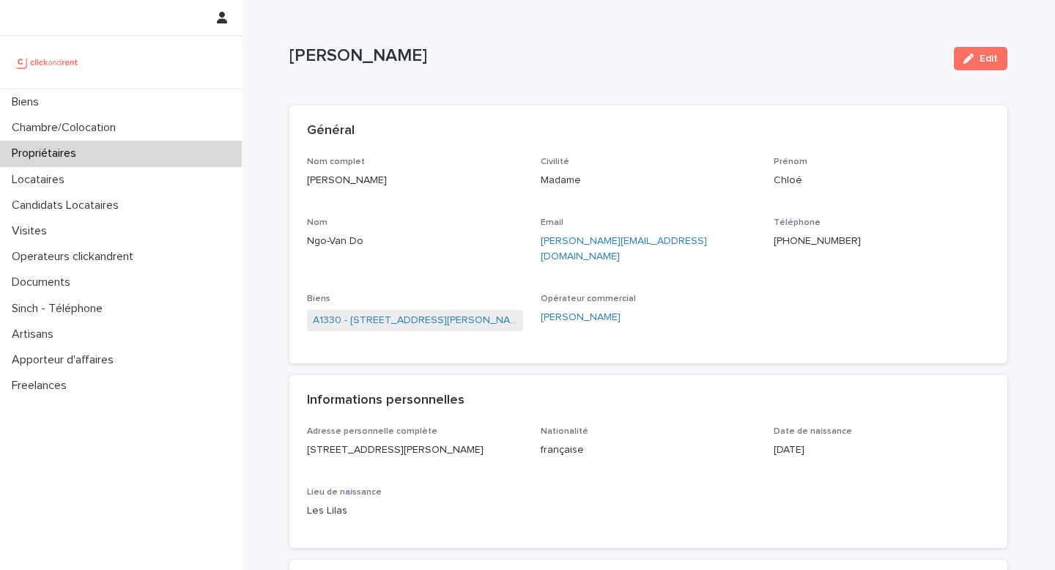
click at [355, 244] on p "Ngo-Van Do" at bounding box center [415, 241] width 216 height 15
copy p "Ngo-Van Do"
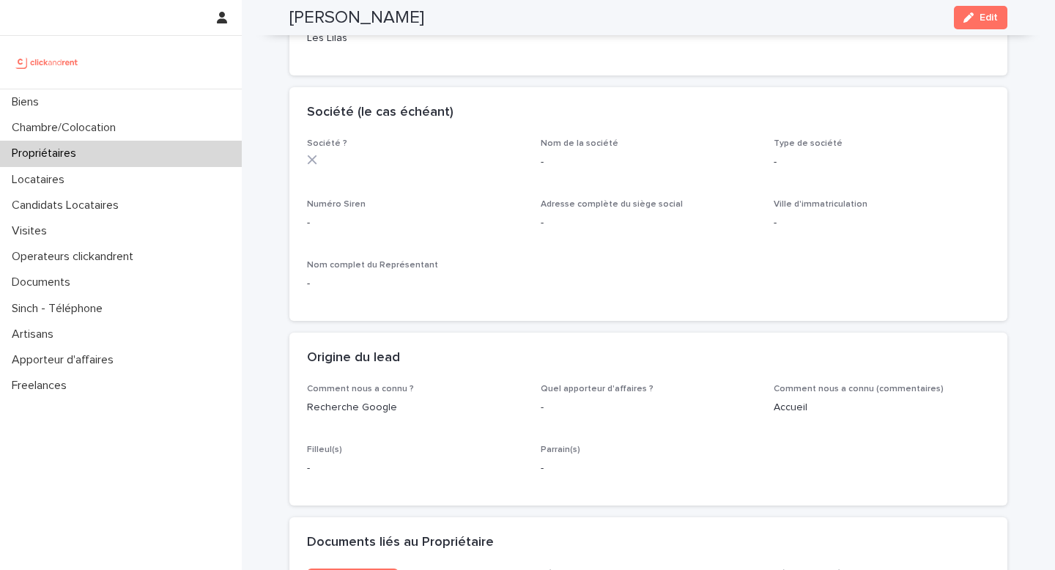
scroll to position [603, 0]
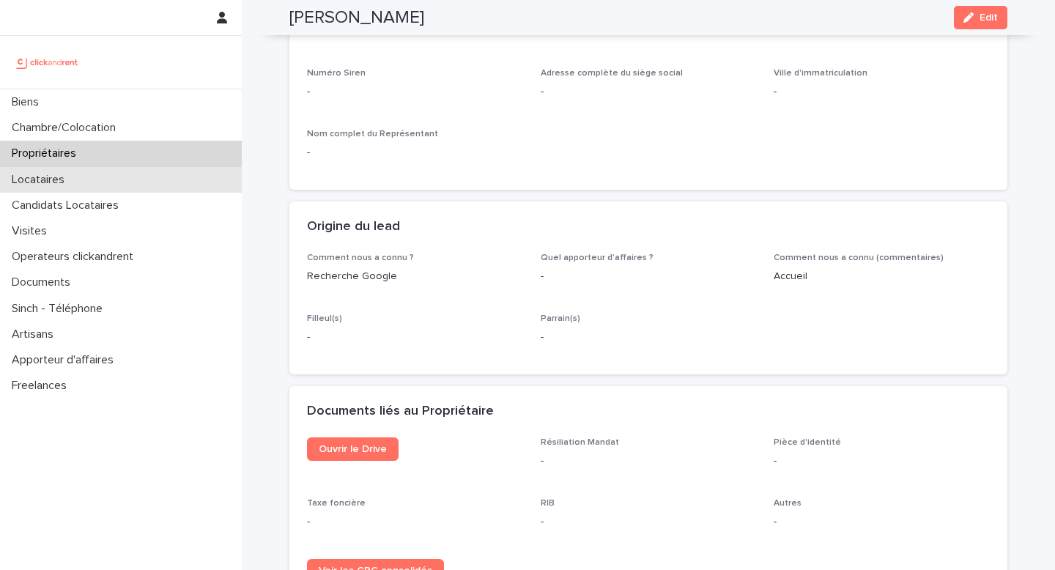
click at [92, 168] on div "Locataires" at bounding box center [121, 180] width 242 height 26
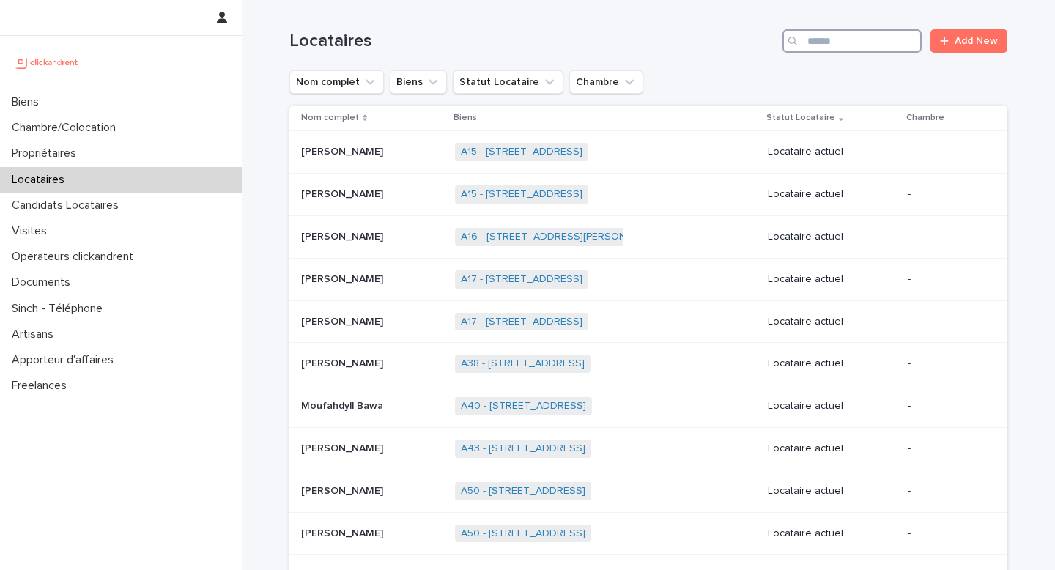
click at [820, 40] on input "Search" at bounding box center [851, 40] width 139 height 23
paste input "**********"
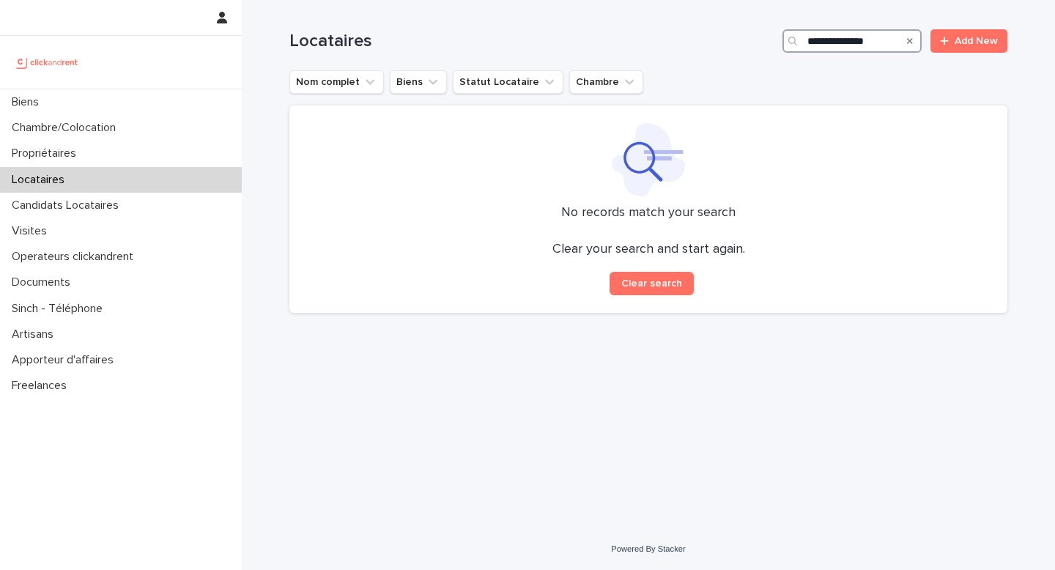
click at [807, 41] on input "**********" at bounding box center [851, 40] width 139 height 23
click at [832, 37] on input "**********" at bounding box center [851, 40] width 139 height 23
click at [828, 37] on input "**********" at bounding box center [851, 40] width 139 height 23
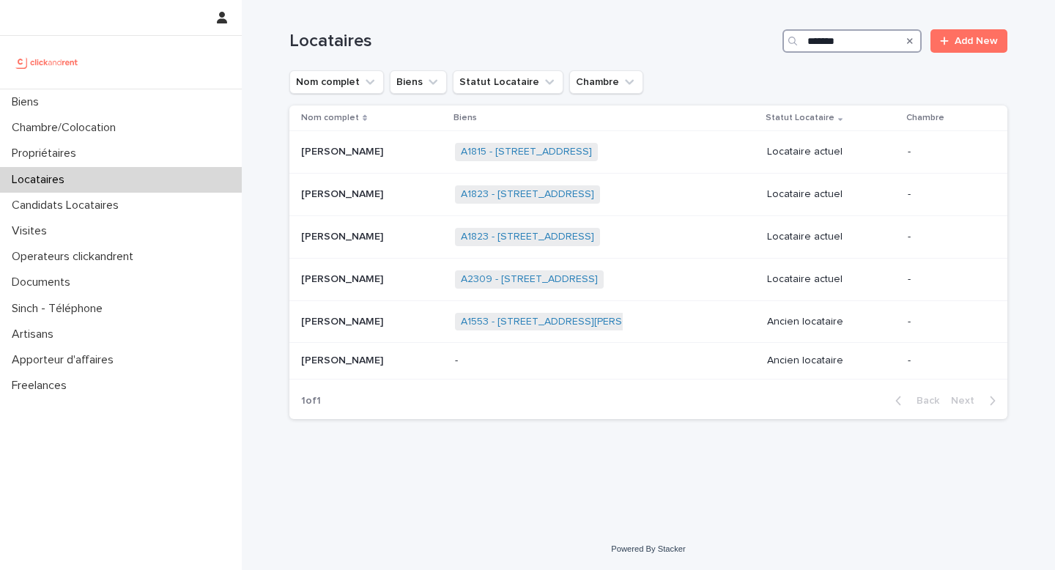
type input "*******"
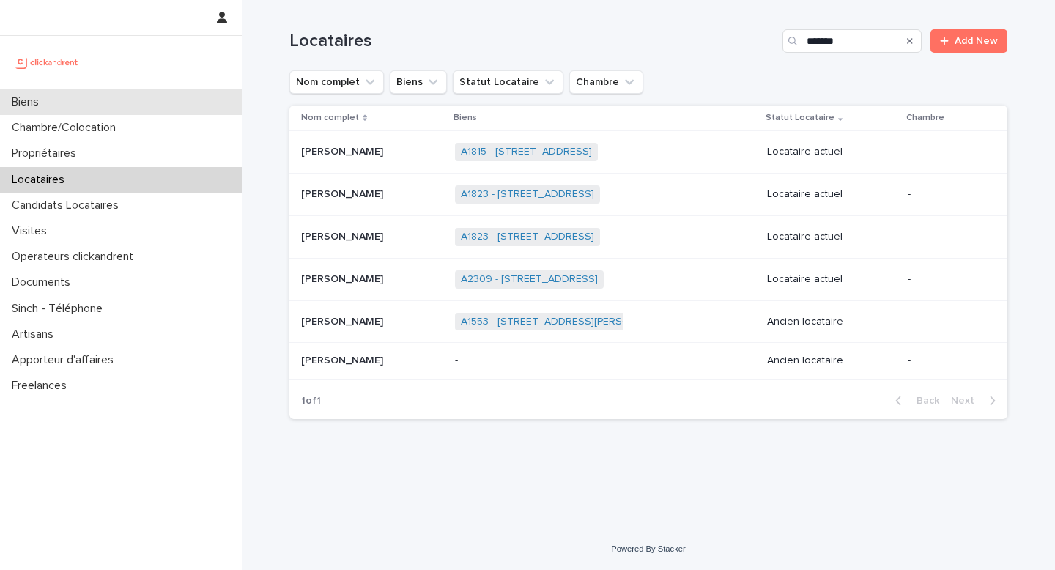
click at [138, 95] on div "Biens" at bounding box center [121, 102] width 242 height 26
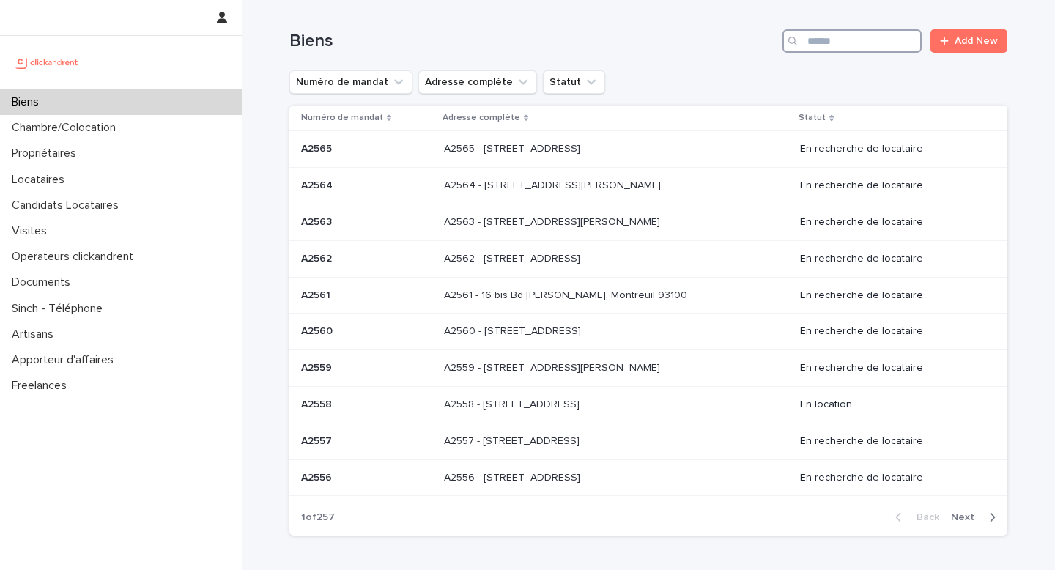
click at [844, 37] on input "Search" at bounding box center [851, 40] width 139 height 23
paste input "*****"
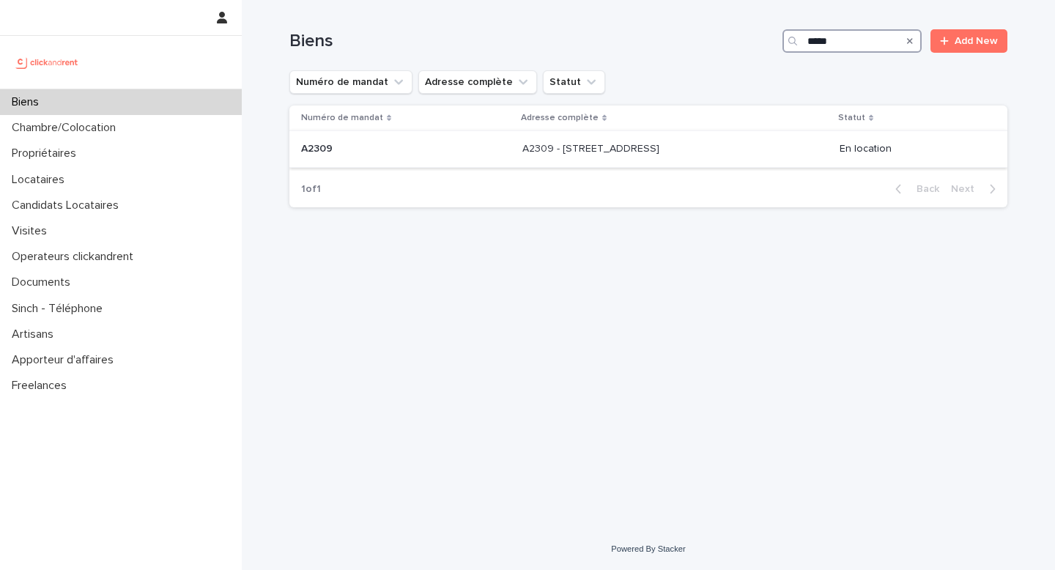
type input "*****"
click at [631, 153] on p "A2309 - [STREET_ADDRESS]" at bounding box center [592, 147] width 140 height 15
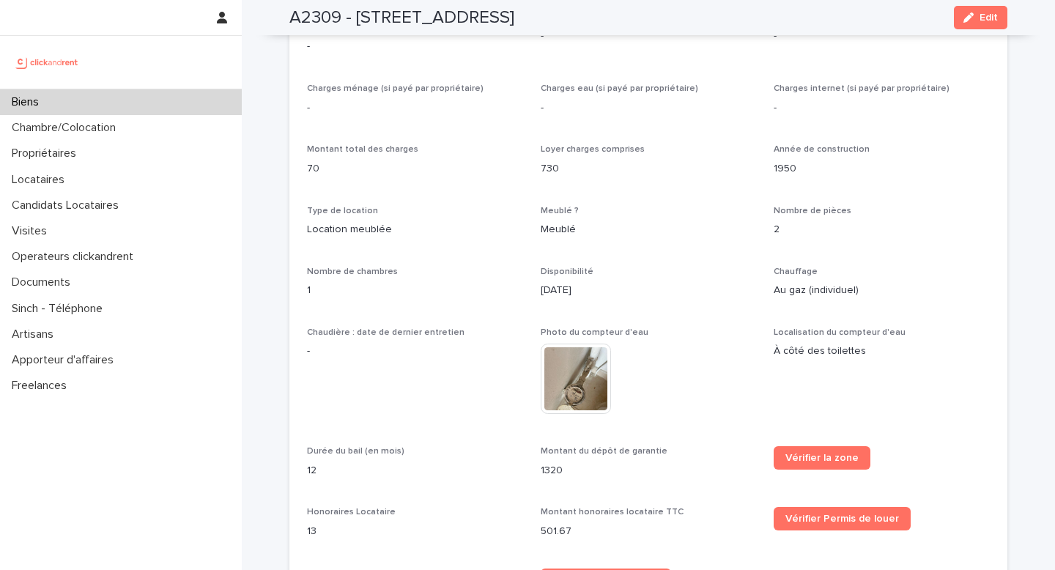
scroll to position [1674, 0]
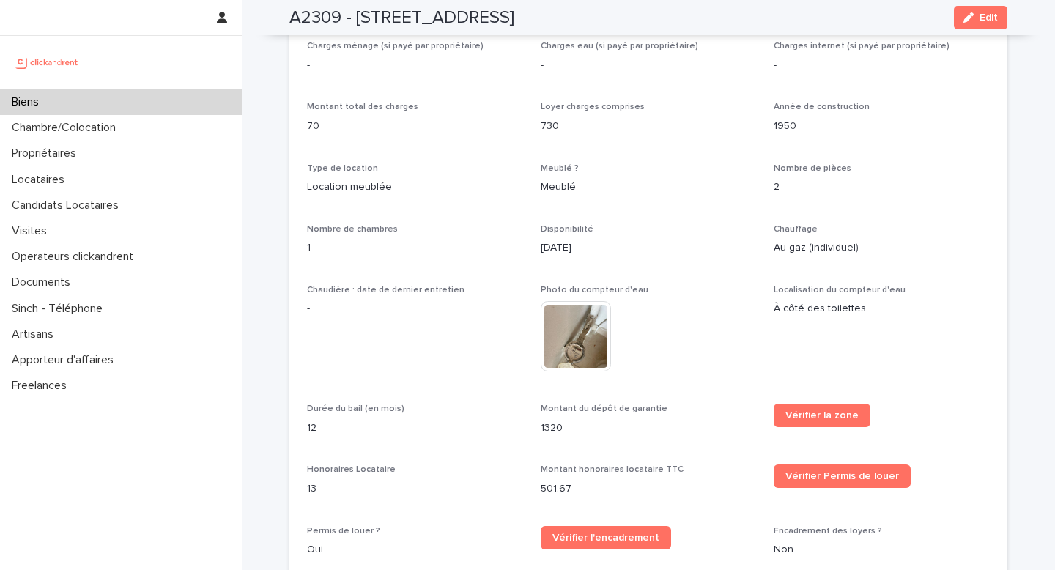
click at [385, 298] on div "-" at bounding box center [415, 307] width 216 height 18
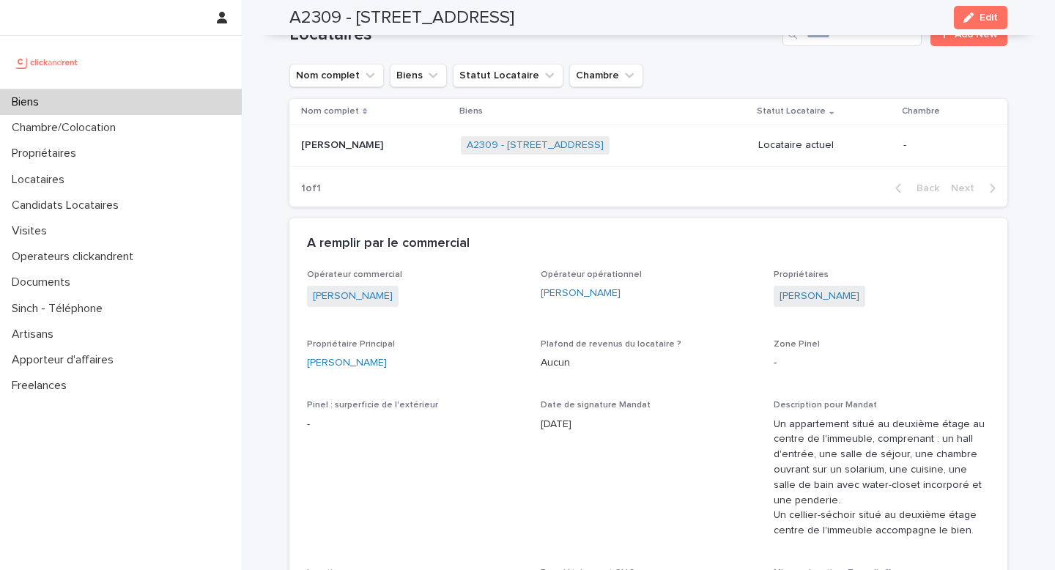
scroll to position [885, 0]
click at [390, 141] on div "[PERSON_NAME] [PERSON_NAME]" at bounding box center [375, 147] width 148 height 24
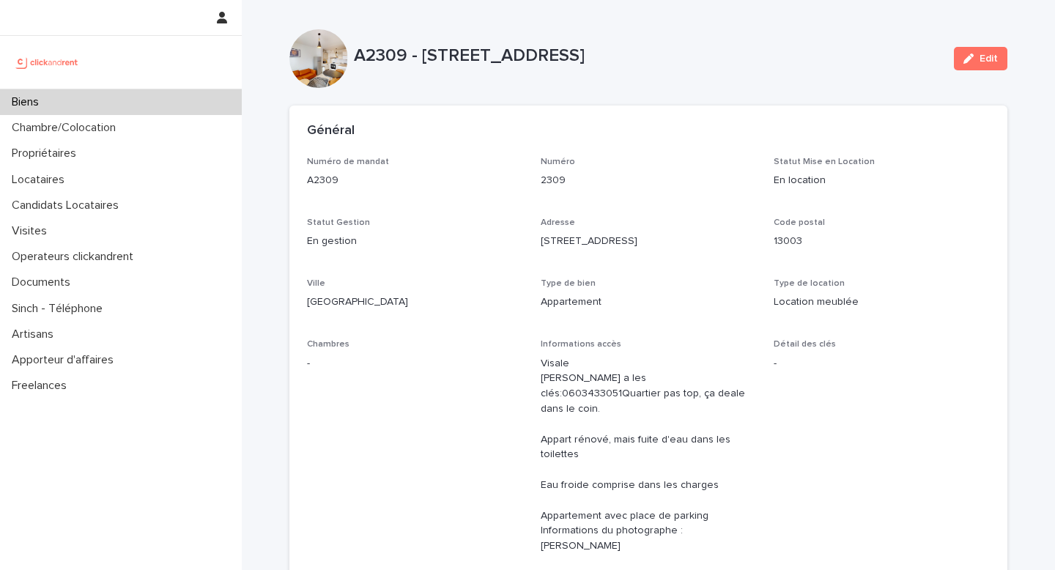
click at [398, 53] on p "A2309 - [STREET_ADDRESS]" at bounding box center [648, 55] width 588 height 21
copy p "A2309"
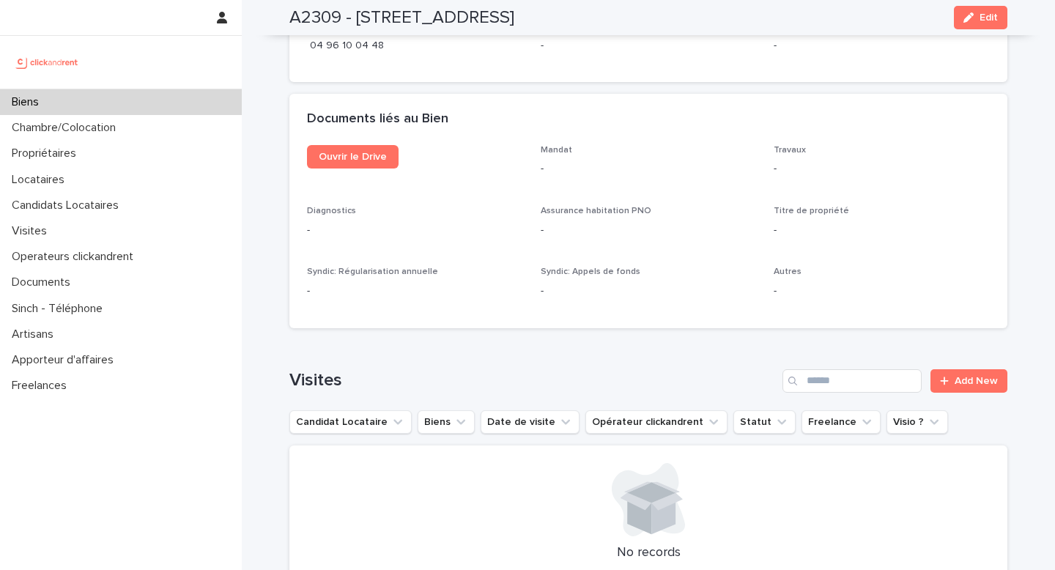
scroll to position [5389, 0]
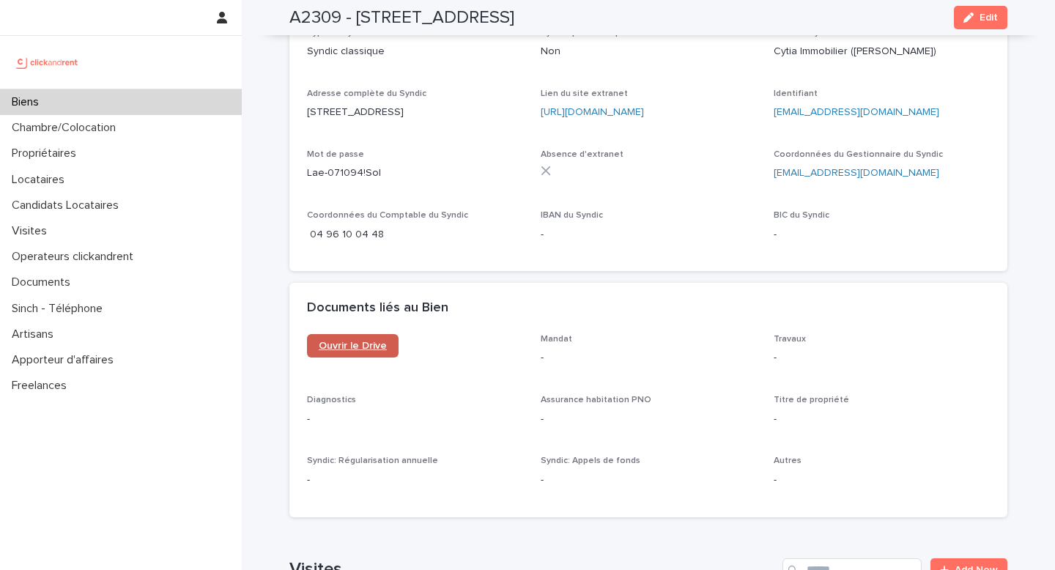
click at [379, 334] on link "Ouvrir le Drive" at bounding box center [353, 345] width 92 height 23
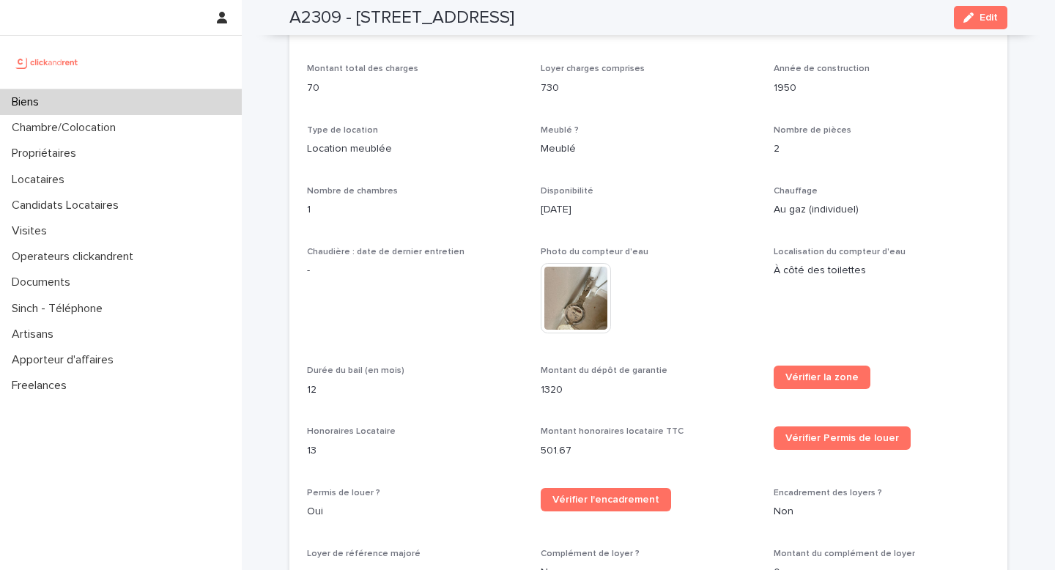
scroll to position [1501, 0]
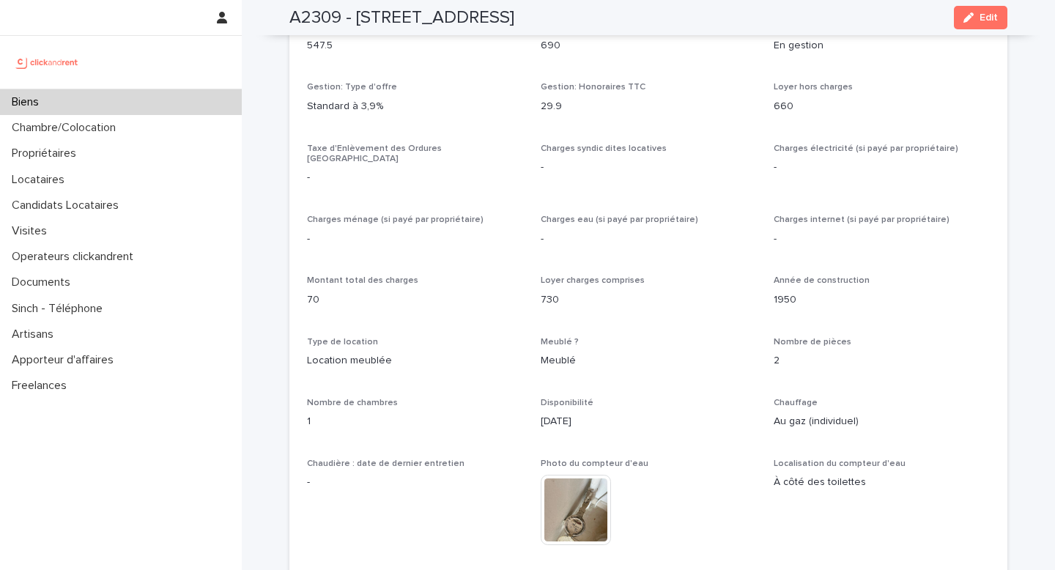
click at [431, 275] on div "Montant total des charges 70" at bounding box center [415, 296] width 216 height 43
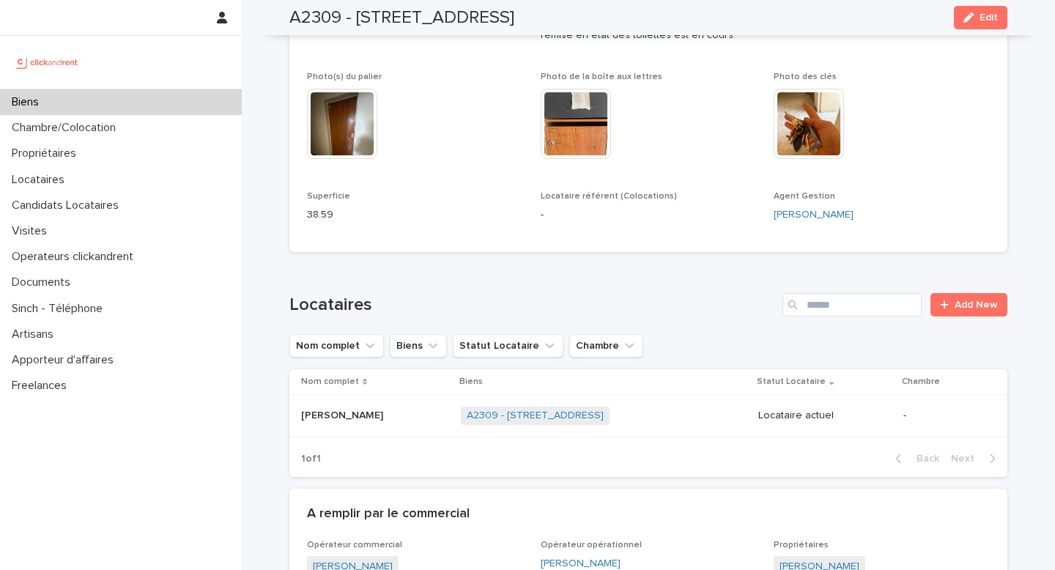
scroll to position [783, 0]
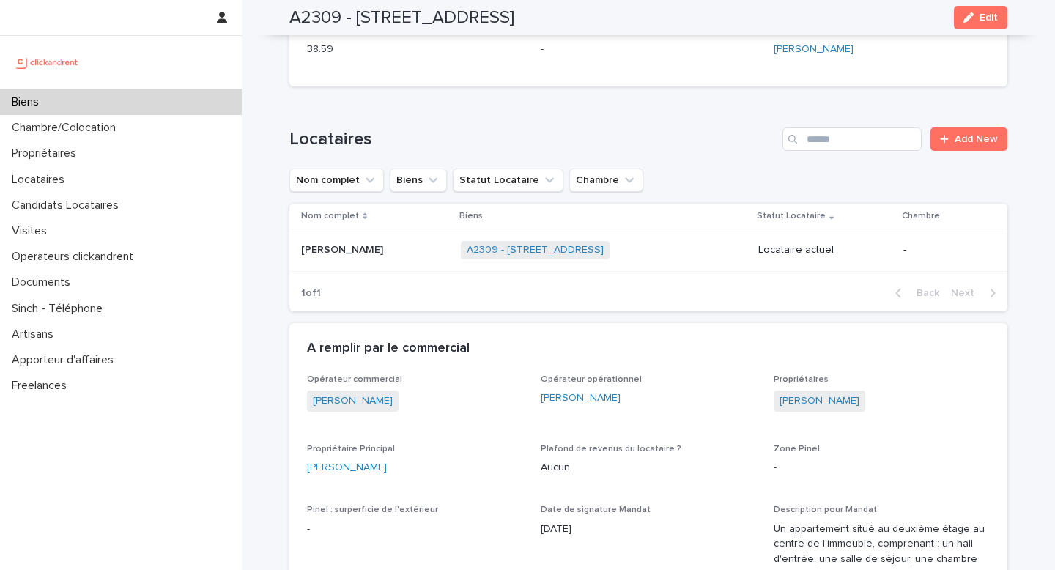
click at [864, 390] on div "[PERSON_NAME]" at bounding box center [881, 402] width 216 height 24
copy link "[PERSON_NAME]"
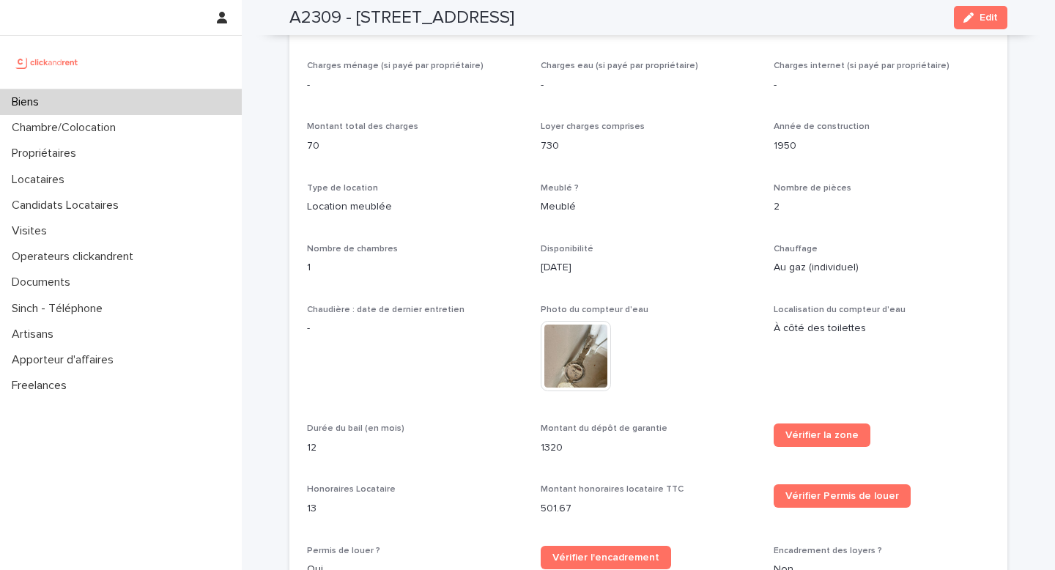
click at [427, 321] on p "-" at bounding box center [415, 328] width 216 height 15
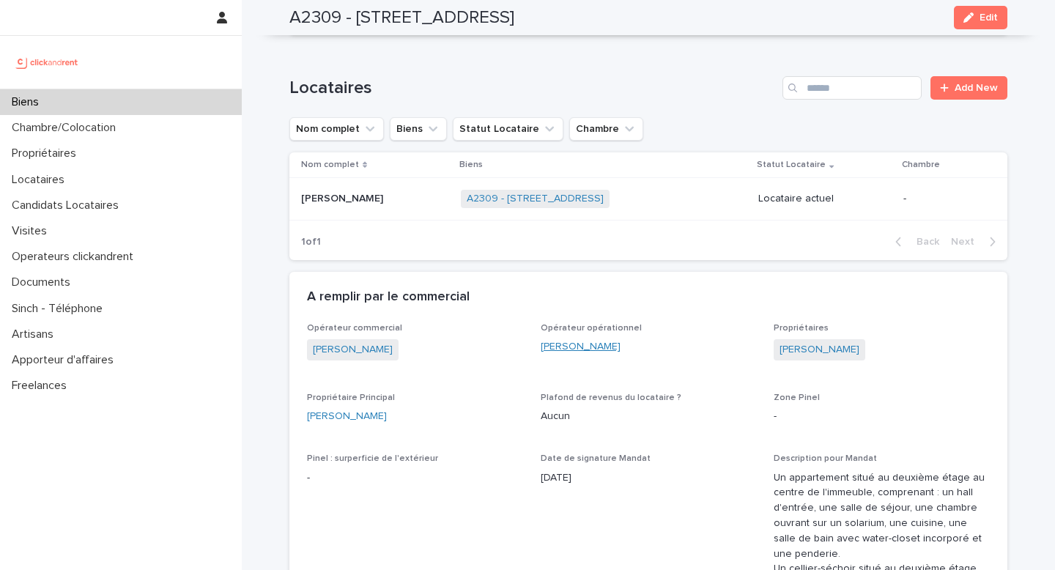
scroll to position [842, 0]
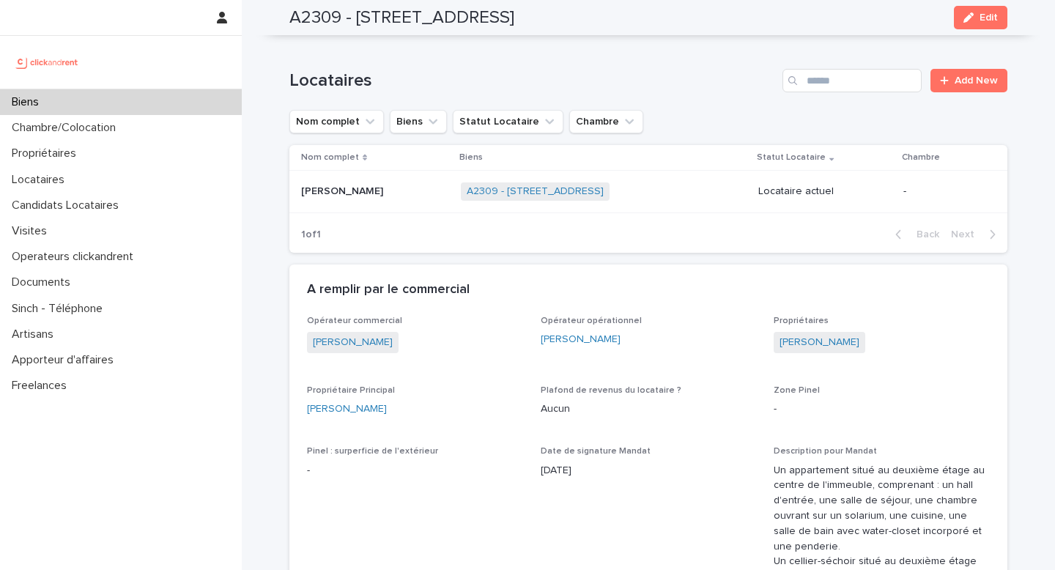
click at [394, 195] on td "[PERSON_NAME] [PERSON_NAME]" at bounding box center [372, 192] width 166 height 42
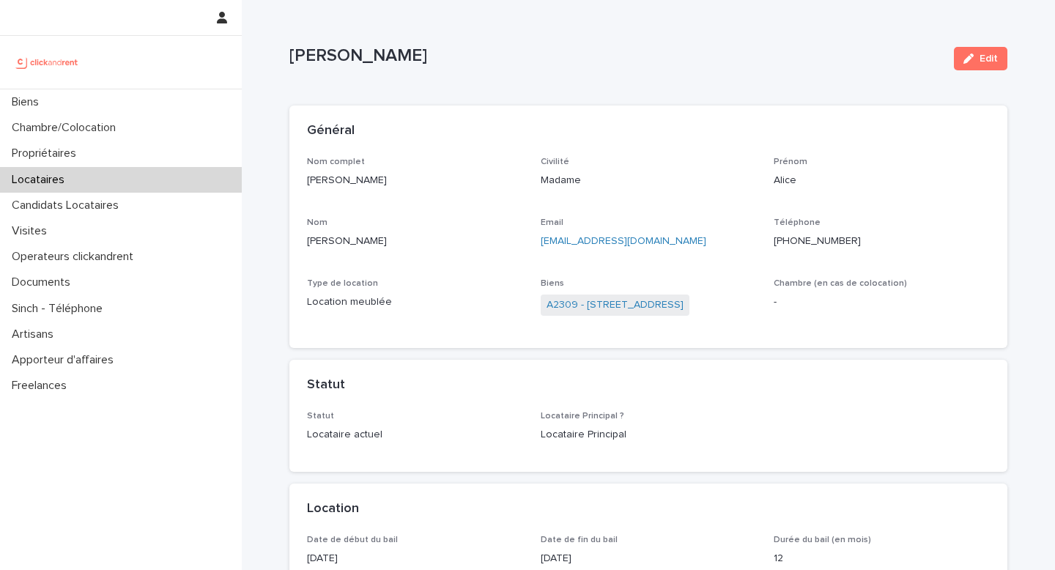
click at [360, 174] on p "[PERSON_NAME]" at bounding box center [415, 180] width 216 height 15
copy p "[PERSON_NAME]"
drag, startPoint x: 535, startPoint y: 299, endPoint x: 577, endPoint y: 302, distance: 41.8
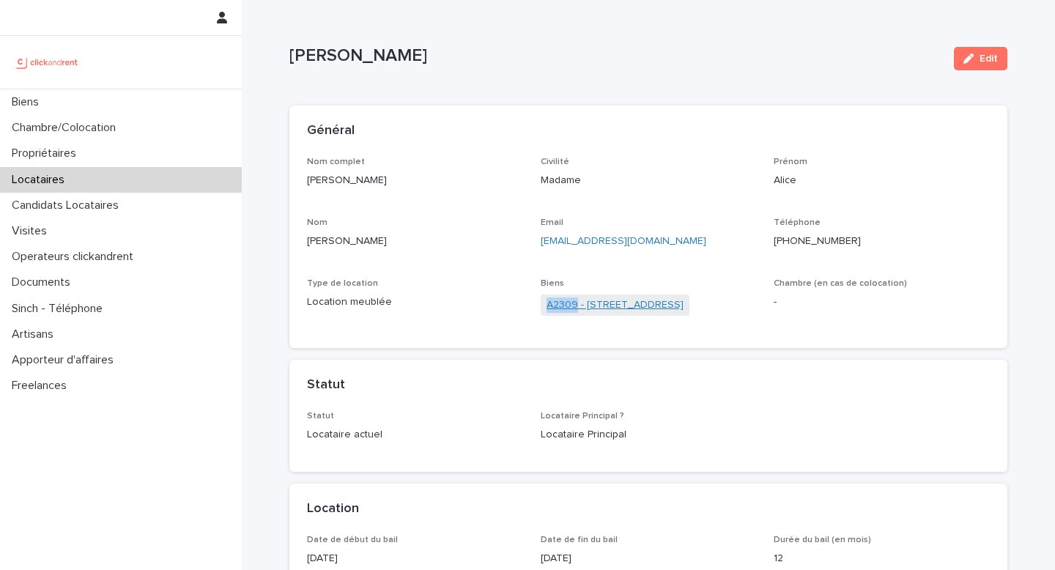
click at [577, 302] on div "Nom complet [PERSON_NAME] Civilité Madame [PERSON_NAME] [PERSON_NAME] Email [EM…" at bounding box center [648, 244] width 683 height 174
click at [141, 103] on div "Biens" at bounding box center [121, 102] width 242 height 26
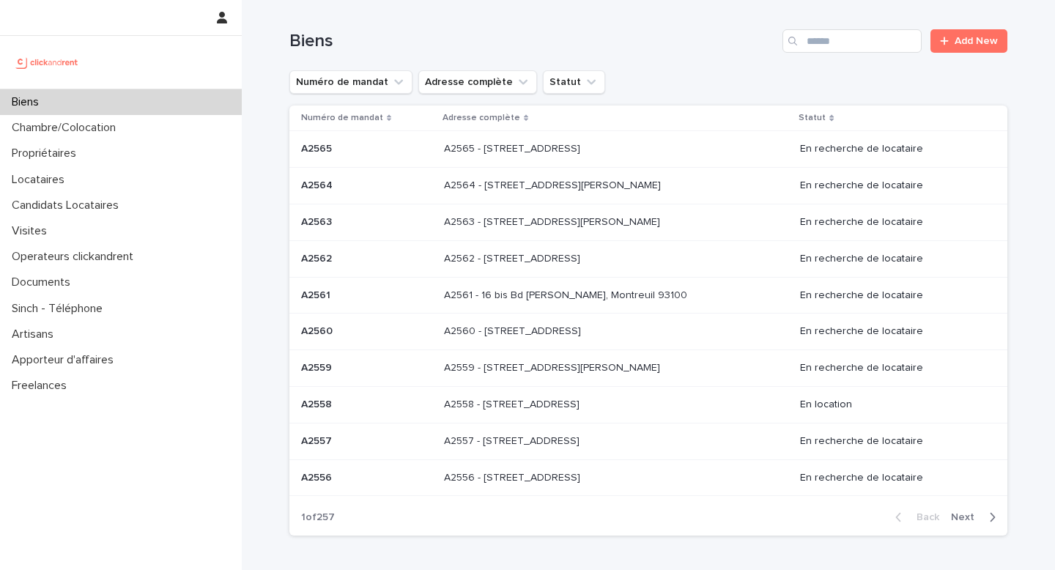
click at [850, 53] on div "Biens Add New" at bounding box center [648, 35] width 718 height 70
click at [848, 48] on input "Search" at bounding box center [851, 40] width 139 height 23
paste input "*****"
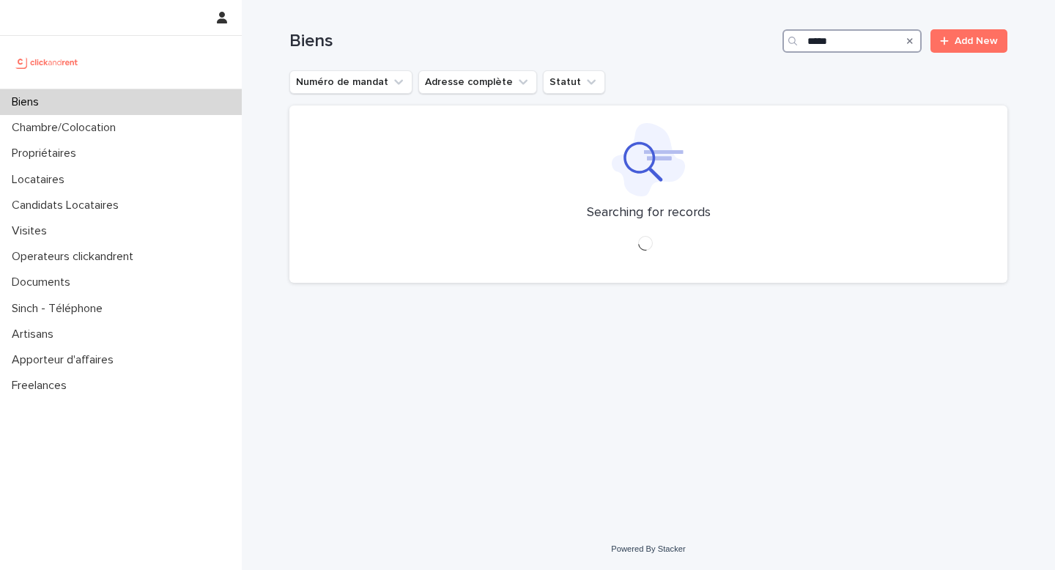
type input "*****"
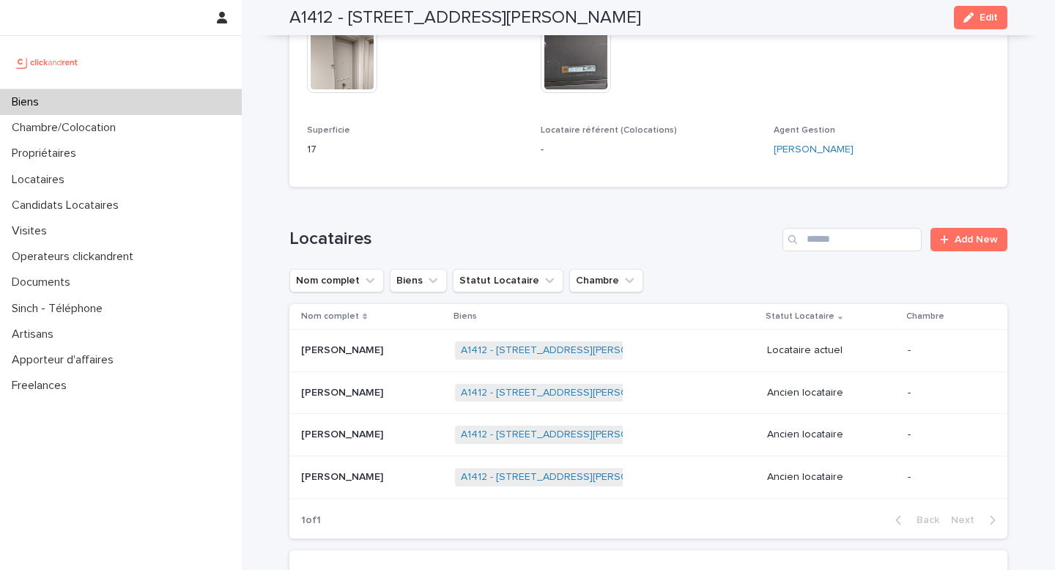
scroll to position [495, 0]
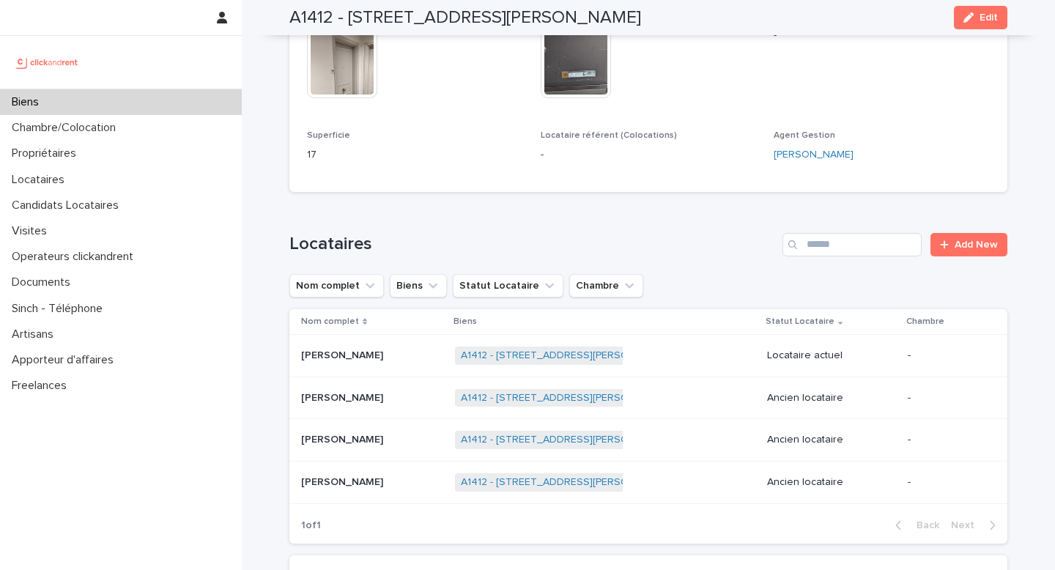
click at [712, 371] on div "A1412 - [STREET_ADDRESS][PERSON_NAME] + 0" at bounding box center [605, 356] width 300 height 30
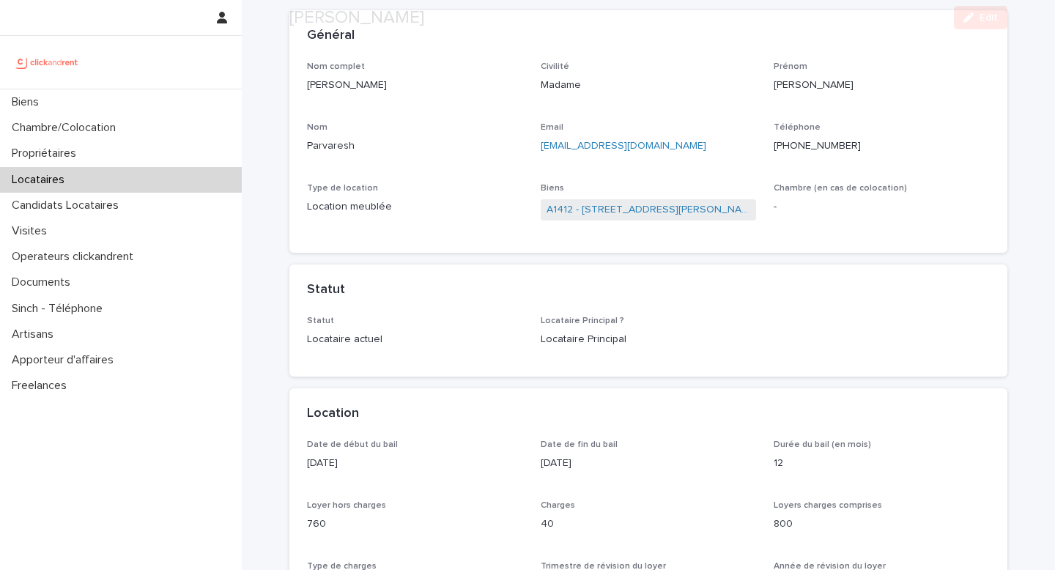
scroll to position [101, 0]
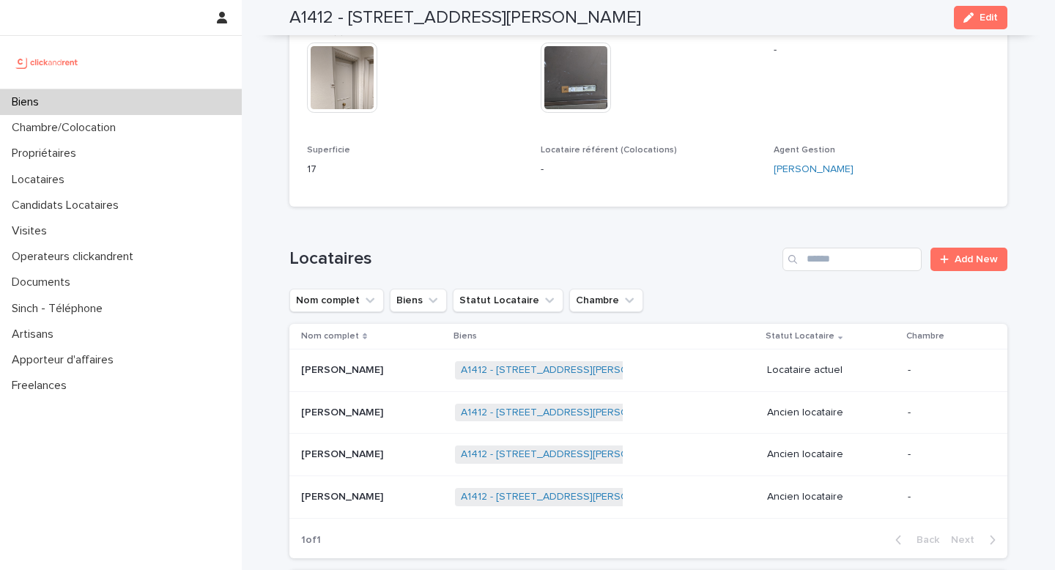
scroll to position [483, 0]
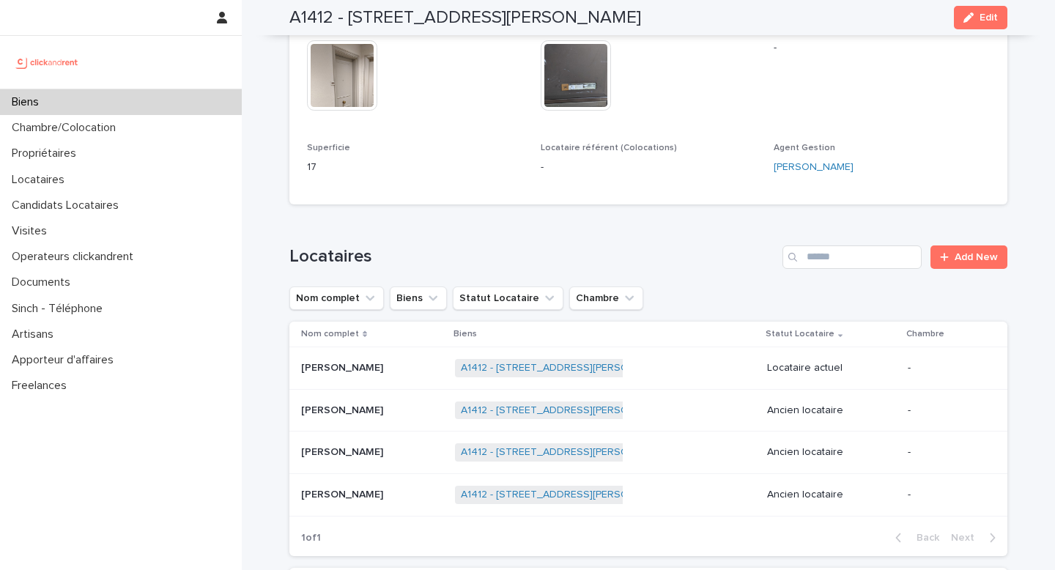
click at [702, 371] on div "A1412 - [STREET_ADDRESS][PERSON_NAME] + 0" at bounding box center [605, 368] width 300 height 30
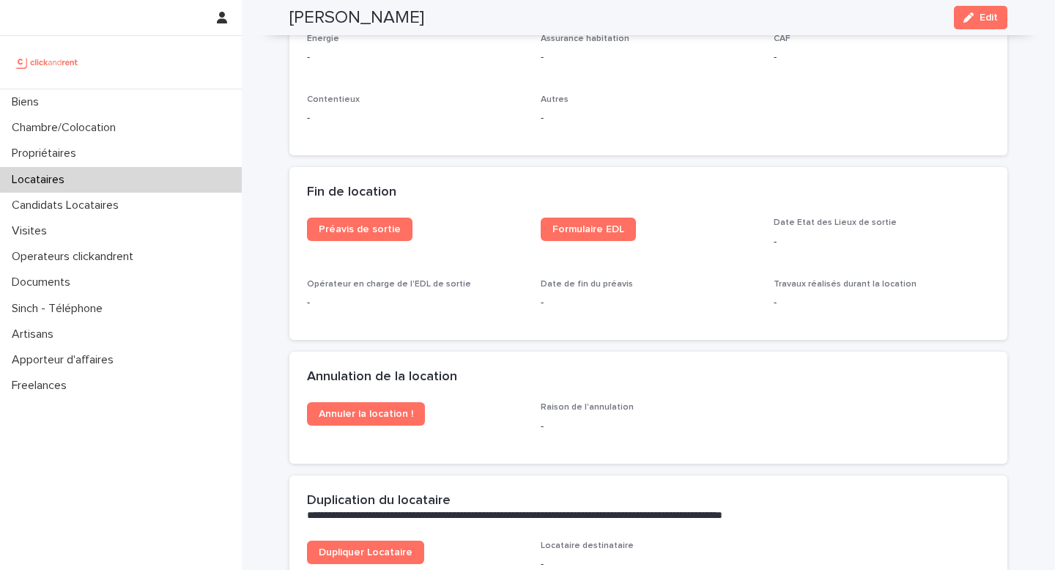
scroll to position [1750, 0]
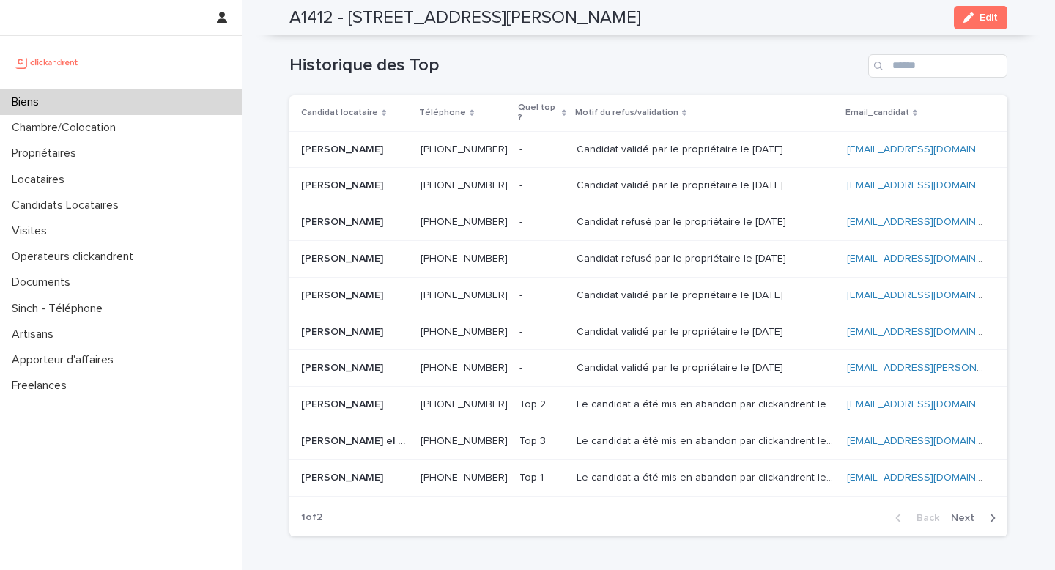
scroll to position [6063, 0]
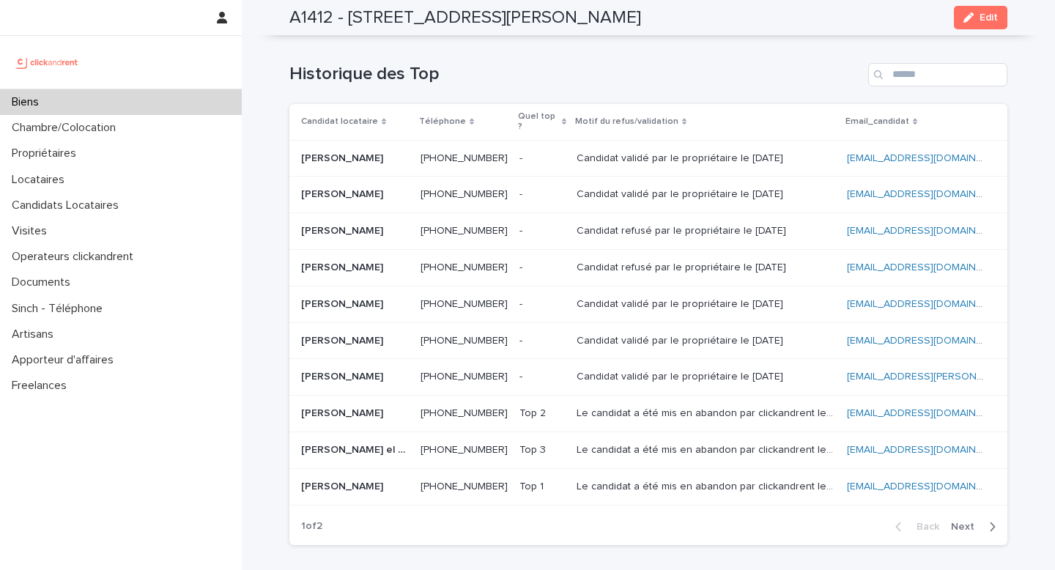
click at [975, 521] on span "Next" at bounding box center [967, 526] width 32 height 10
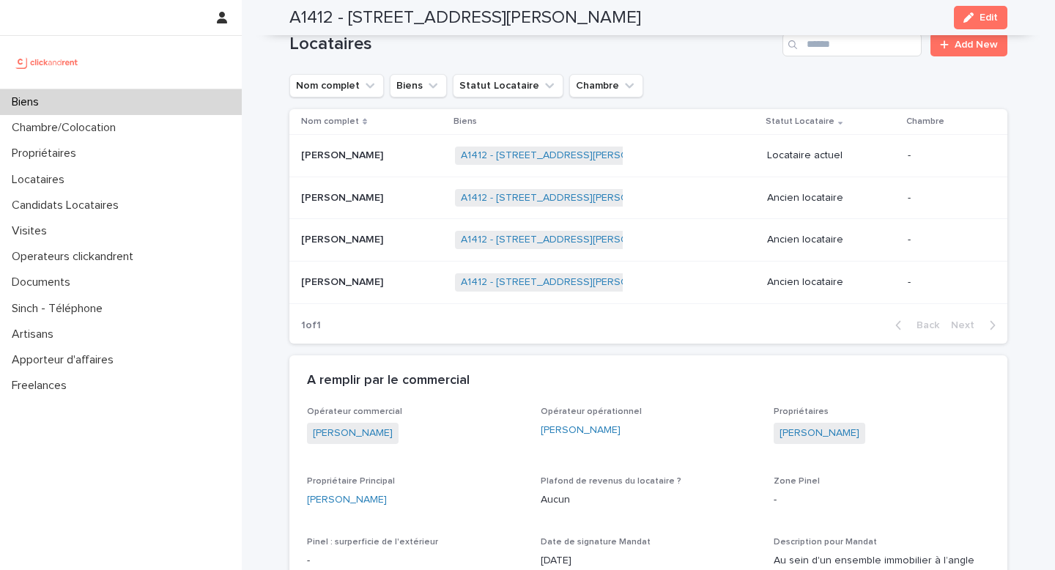
scroll to position [699, 0]
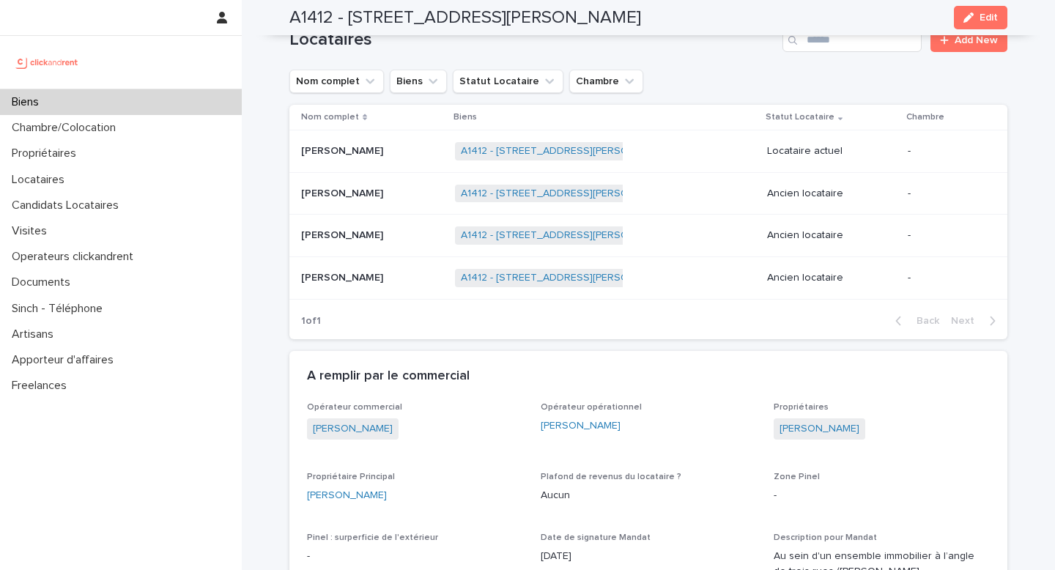
click at [728, 166] on div "A1412 - [STREET_ADDRESS][PERSON_NAME] + 0" at bounding box center [605, 151] width 300 height 30
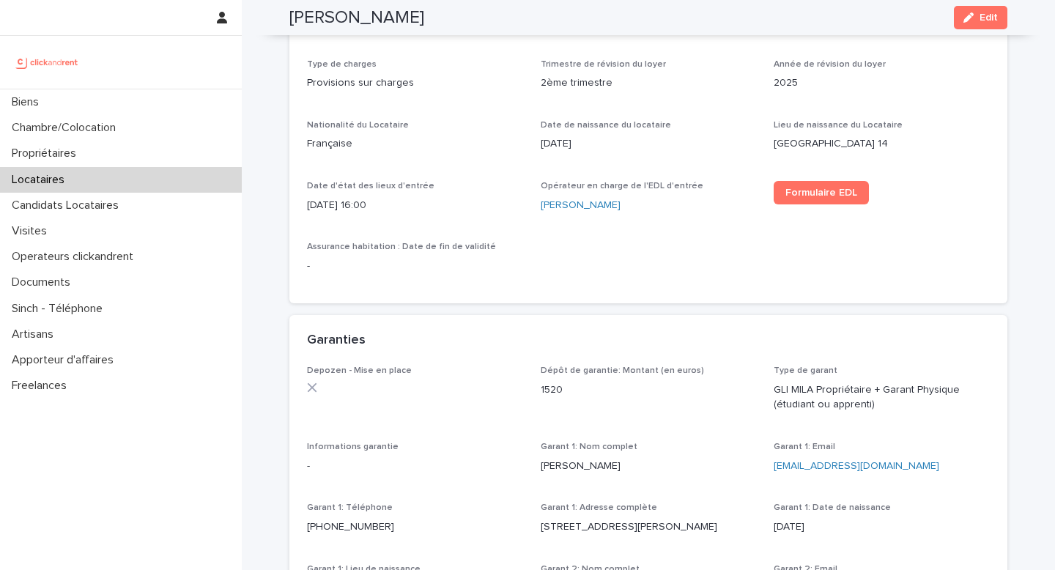
scroll to position [579, 0]
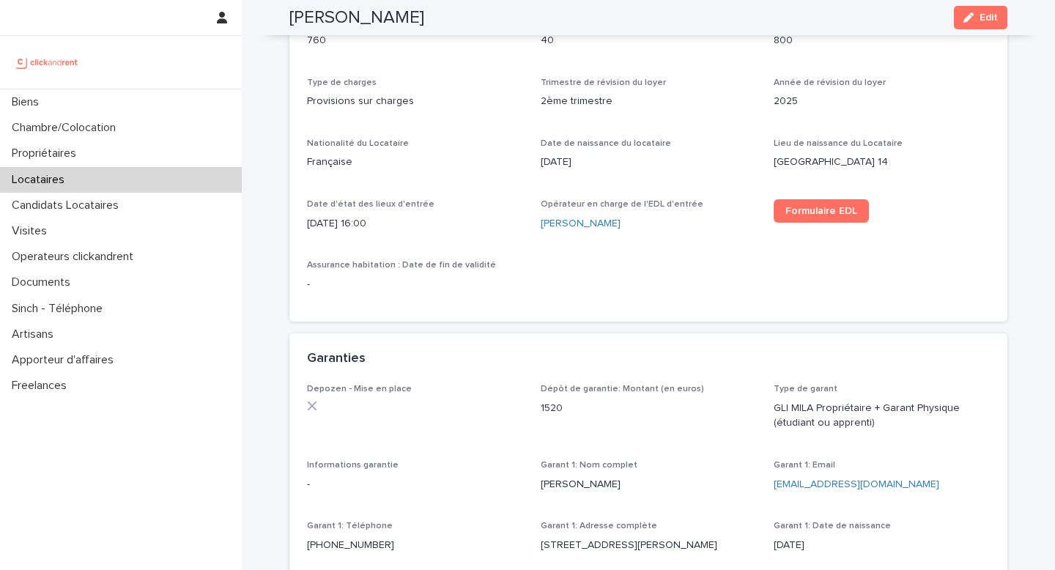
click at [624, 226] on div "[PERSON_NAME]" at bounding box center [649, 223] width 216 height 15
drag, startPoint x: 365, startPoint y: 224, endPoint x: 398, endPoint y: 226, distance: 33.7
click at [398, 226] on p "[DATE] 16:00" at bounding box center [415, 223] width 216 height 15
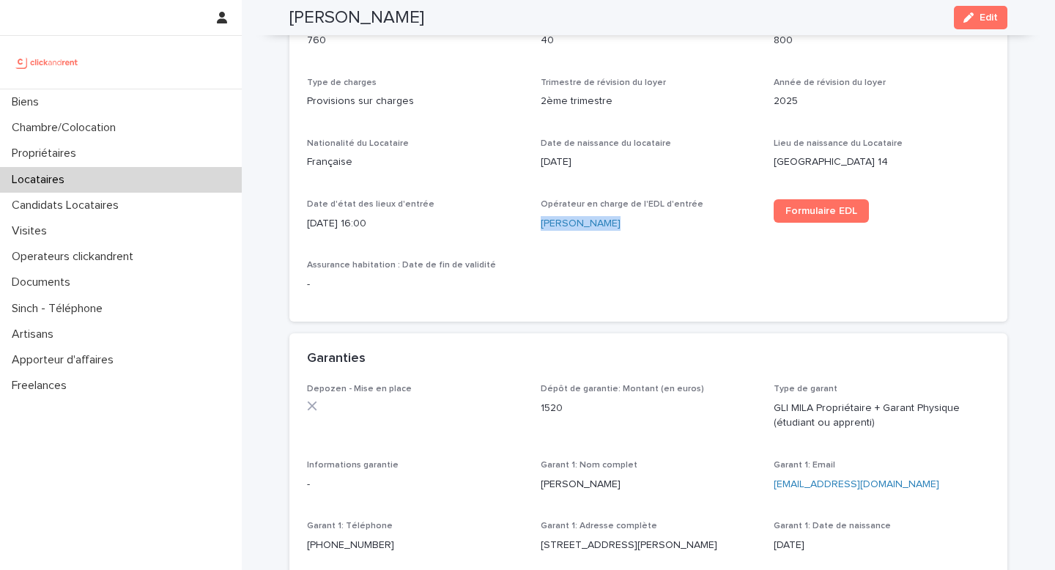
click at [398, 226] on p "[DATE] 16:00" at bounding box center [415, 223] width 216 height 15
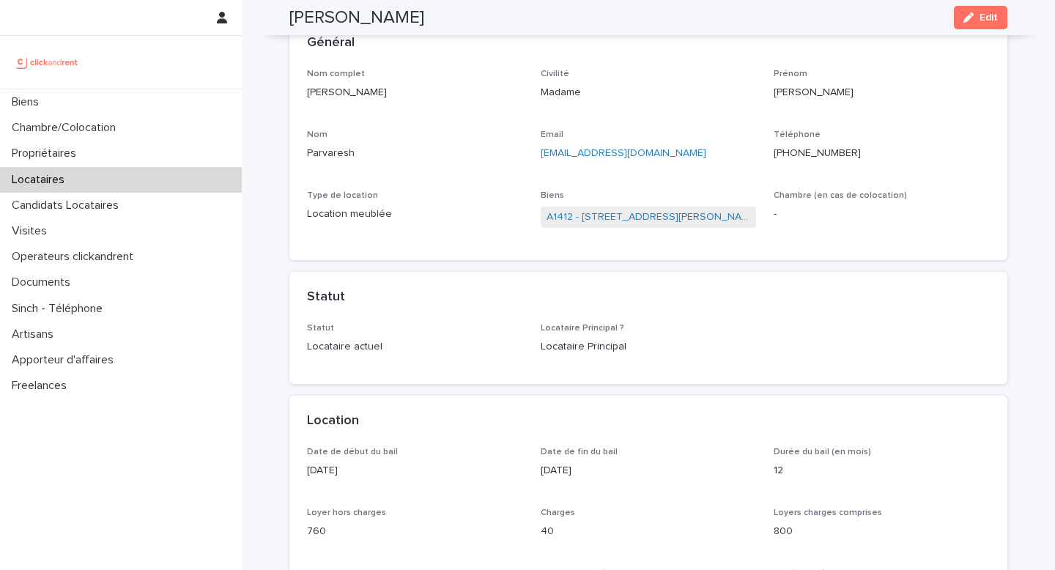
scroll to position [38, 0]
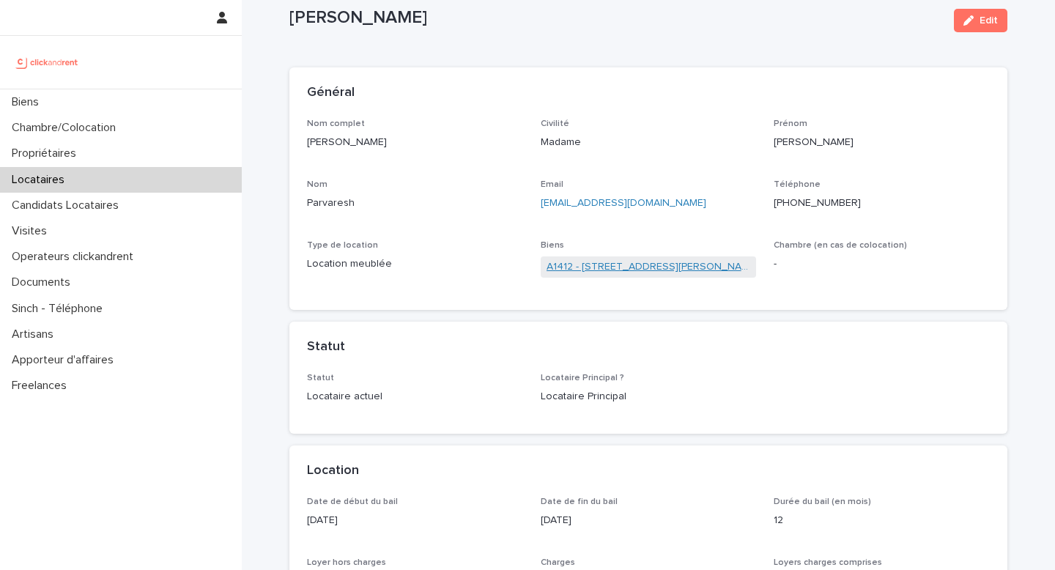
click at [623, 271] on link "A1412 - [STREET_ADDRESS][PERSON_NAME]" at bounding box center [648, 266] width 204 height 15
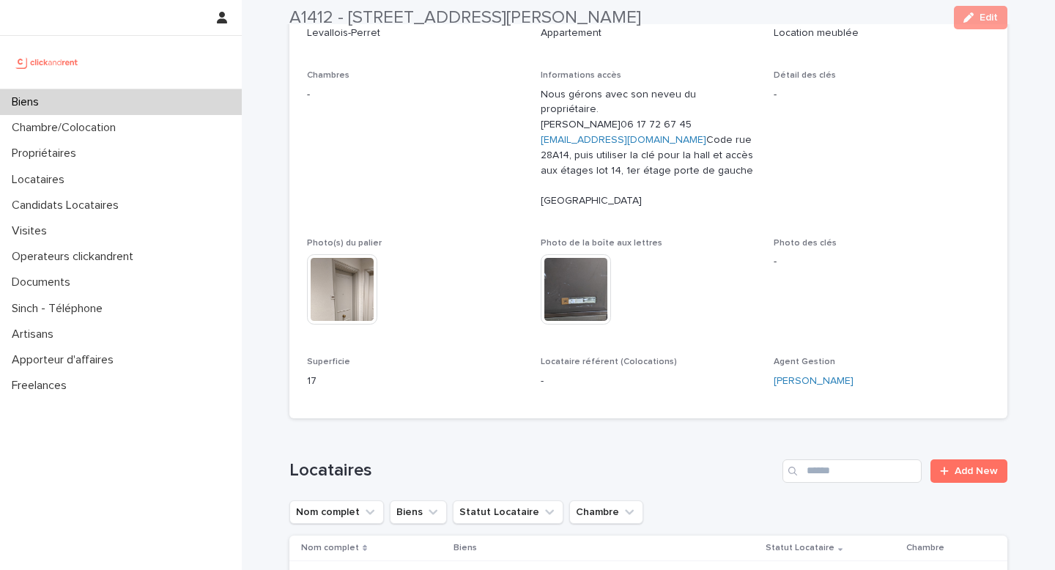
scroll to position [344, 0]
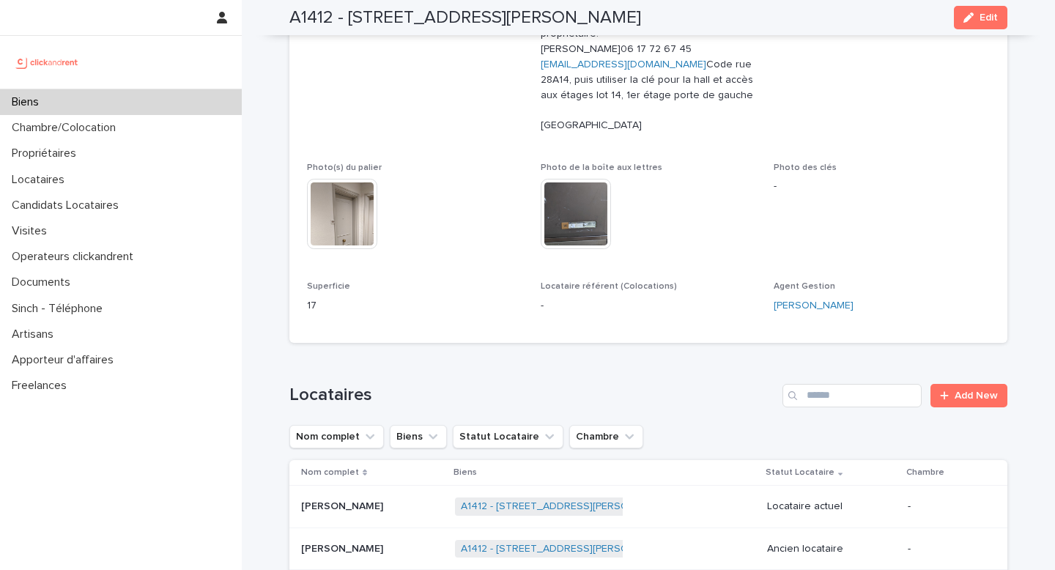
click at [360, 509] on td "[PERSON_NAME] [PERSON_NAME]" at bounding box center [369, 506] width 160 height 42
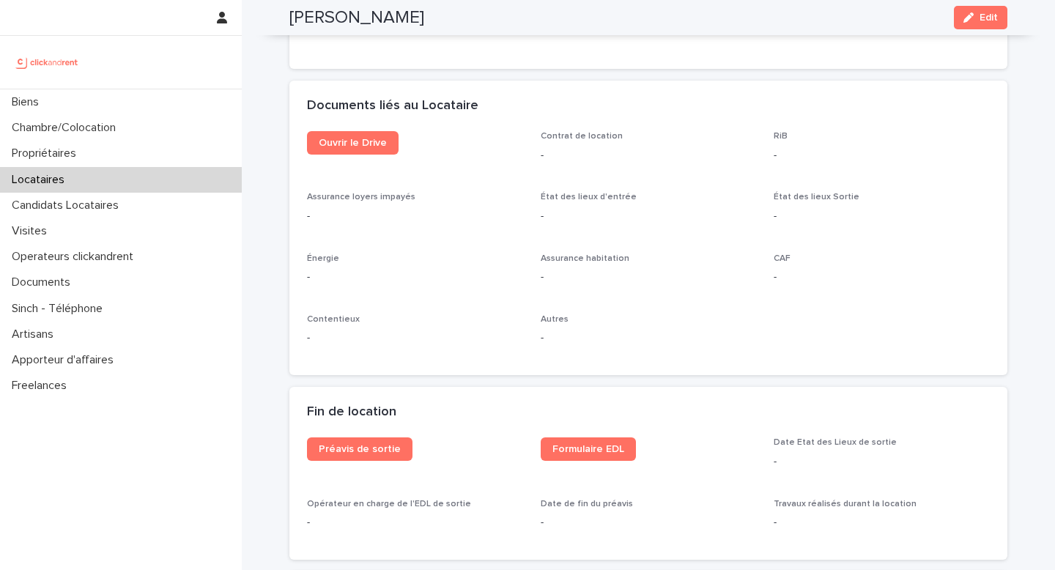
scroll to position [1548, 0]
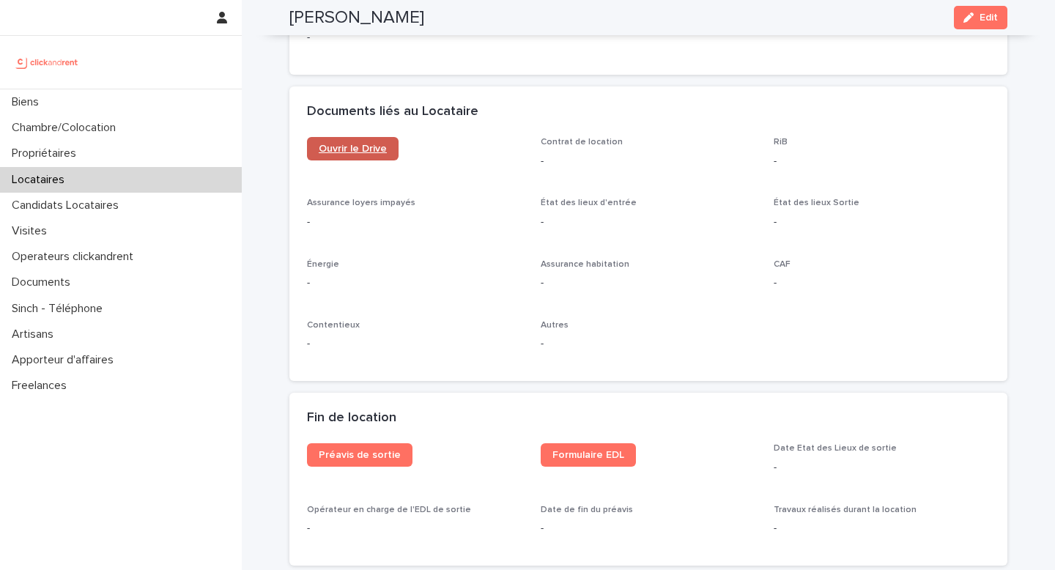
click at [363, 141] on link "Ouvrir le Drive" at bounding box center [353, 148] width 92 height 23
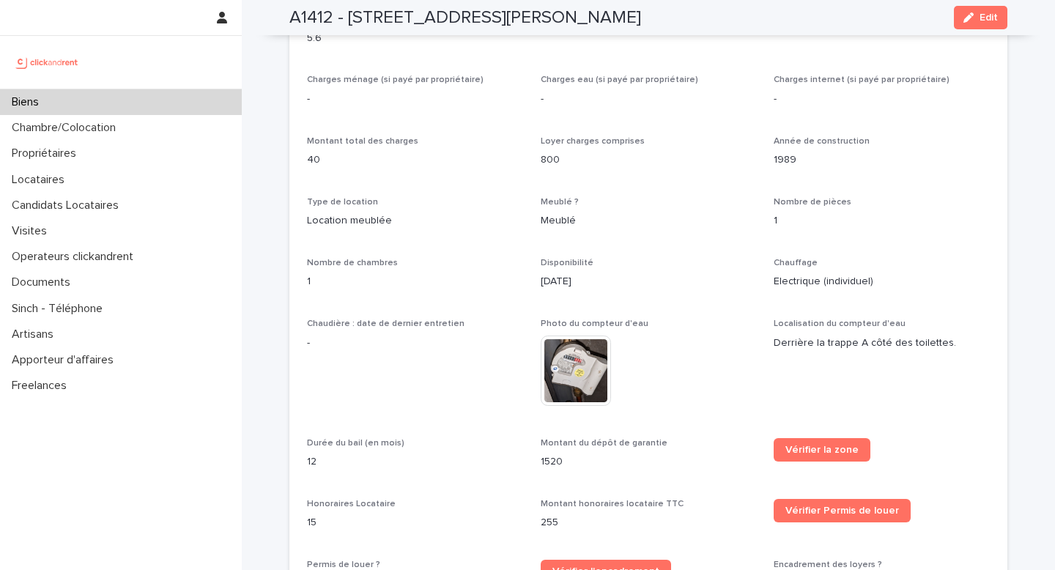
click at [175, 106] on div "Biens" at bounding box center [121, 102] width 242 height 26
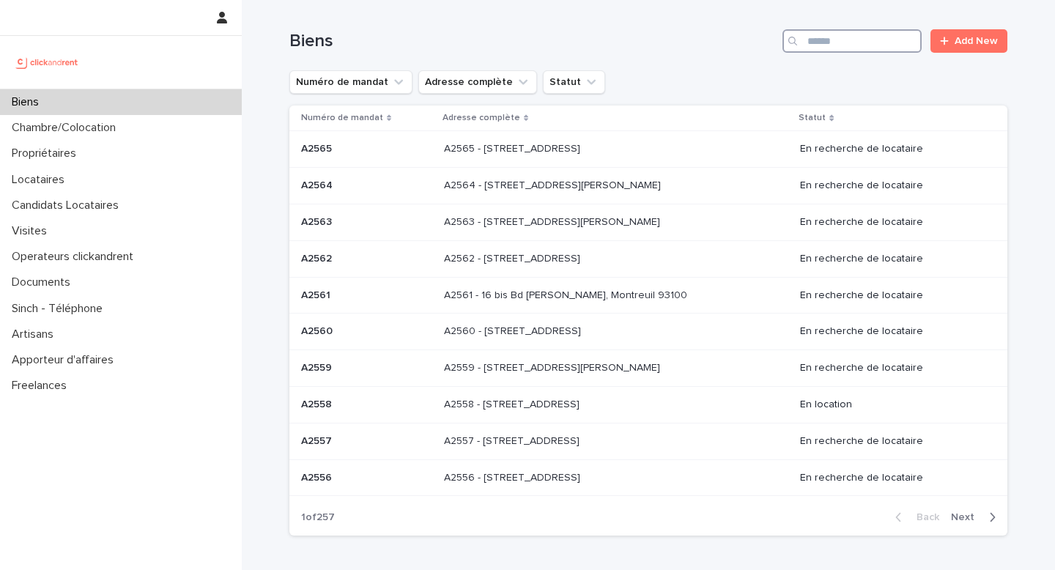
click at [817, 45] on input "Search" at bounding box center [851, 40] width 139 height 23
paste input "**********"
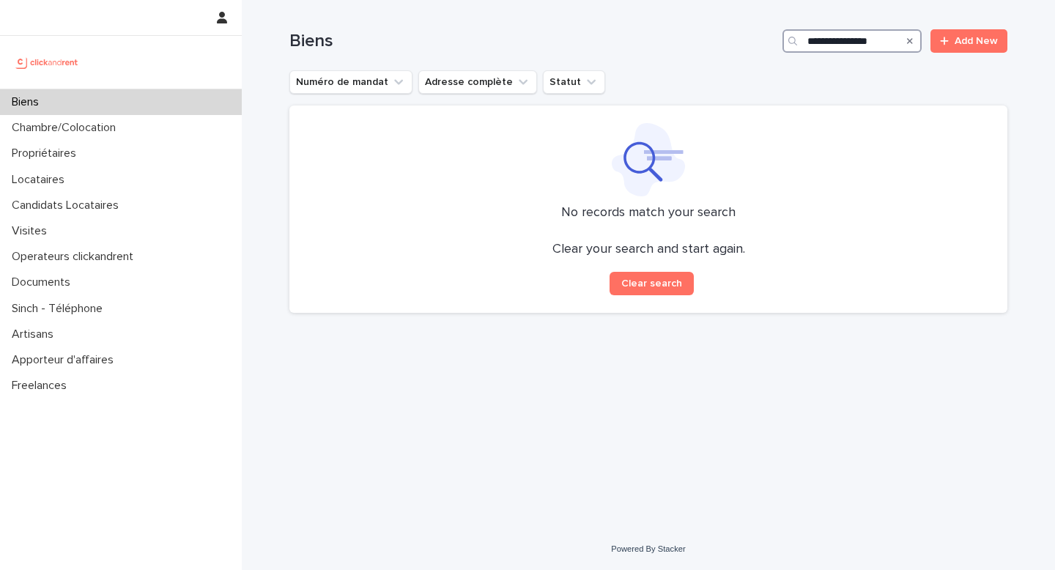
drag, startPoint x: 835, startPoint y: 44, endPoint x: 741, endPoint y: 44, distance: 93.7
click at [741, 44] on div "**********" at bounding box center [648, 40] width 718 height 23
type input "**********"
click at [149, 157] on div "Propriétaires" at bounding box center [121, 154] width 242 height 26
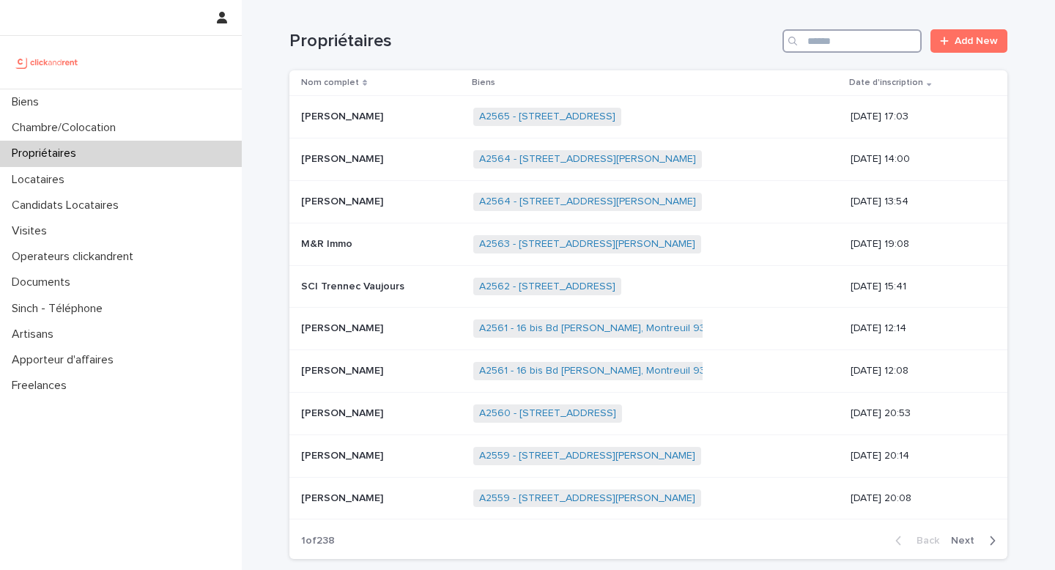
click at [843, 50] on input "Search" at bounding box center [851, 40] width 139 height 23
paste input "**********"
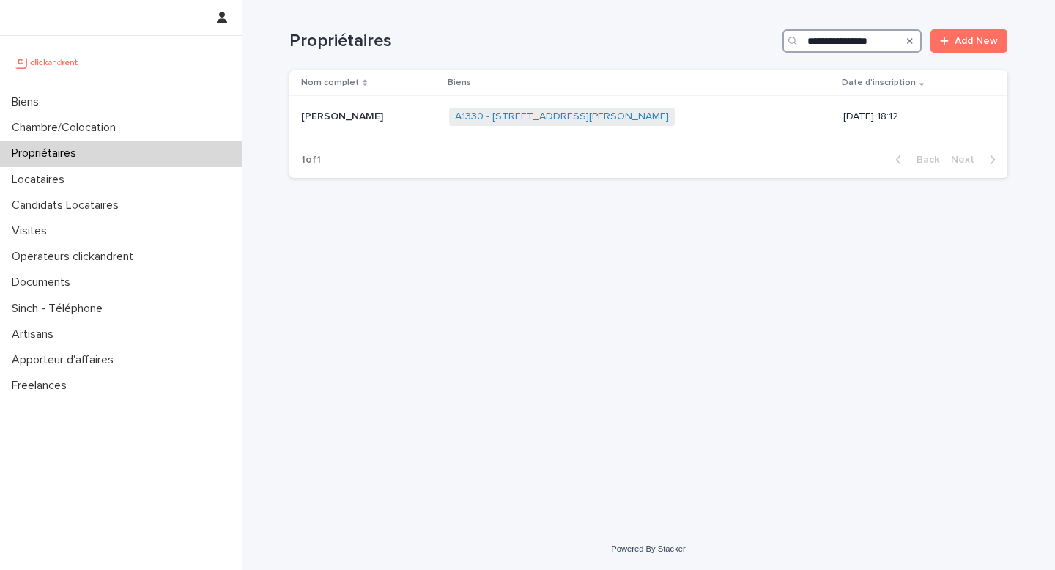
drag, startPoint x: 838, startPoint y: 43, endPoint x: 723, endPoint y: 42, distance: 115.0
click at [723, 42] on div "**********" at bounding box center [648, 40] width 718 height 23
type input "**********"
click at [623, 119] on link "A1330 - [STREET_ADDRESS][PERSON_NAME]" at bounding box center [562, 117] width 214 height 12
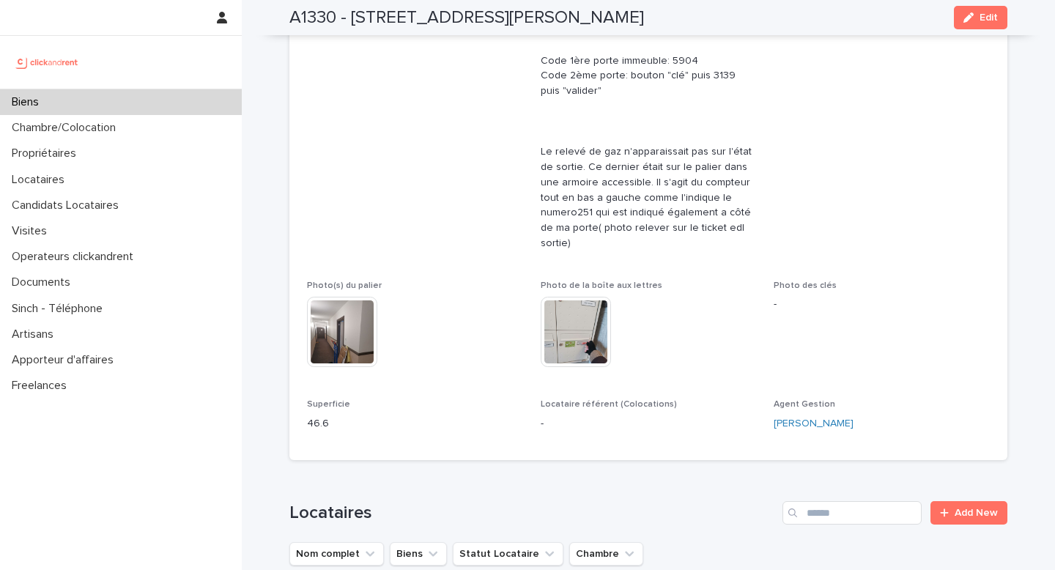
scroll to position [703, 0]
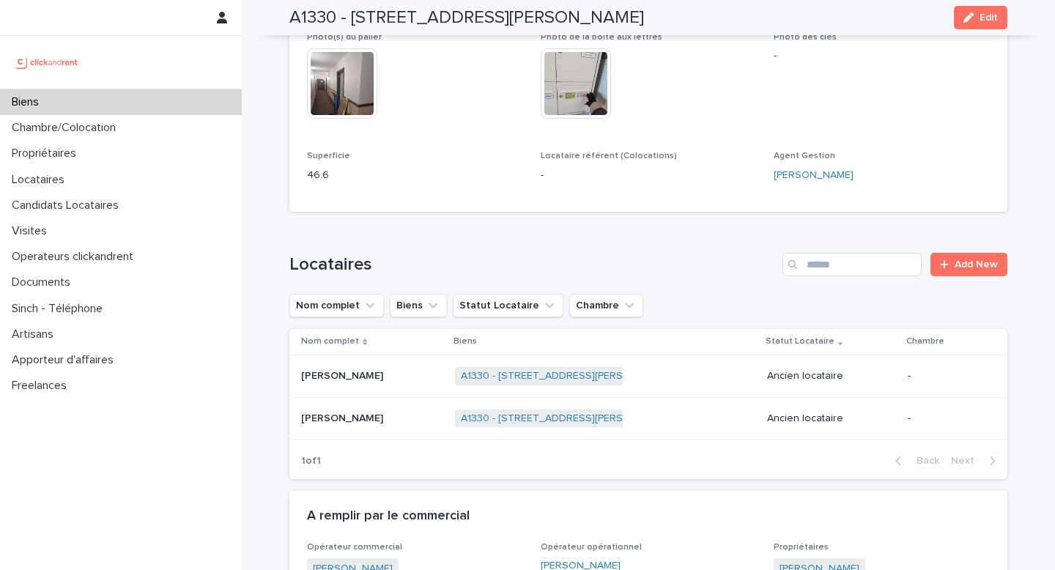
click at [320, 23] on h2 "A1330 - [STREET_ADDRESS][PERSON_NAME]" at bounding box center [466, 17] width 354 height 21
